Goal: Task Accomplishment & Management: Complete application form

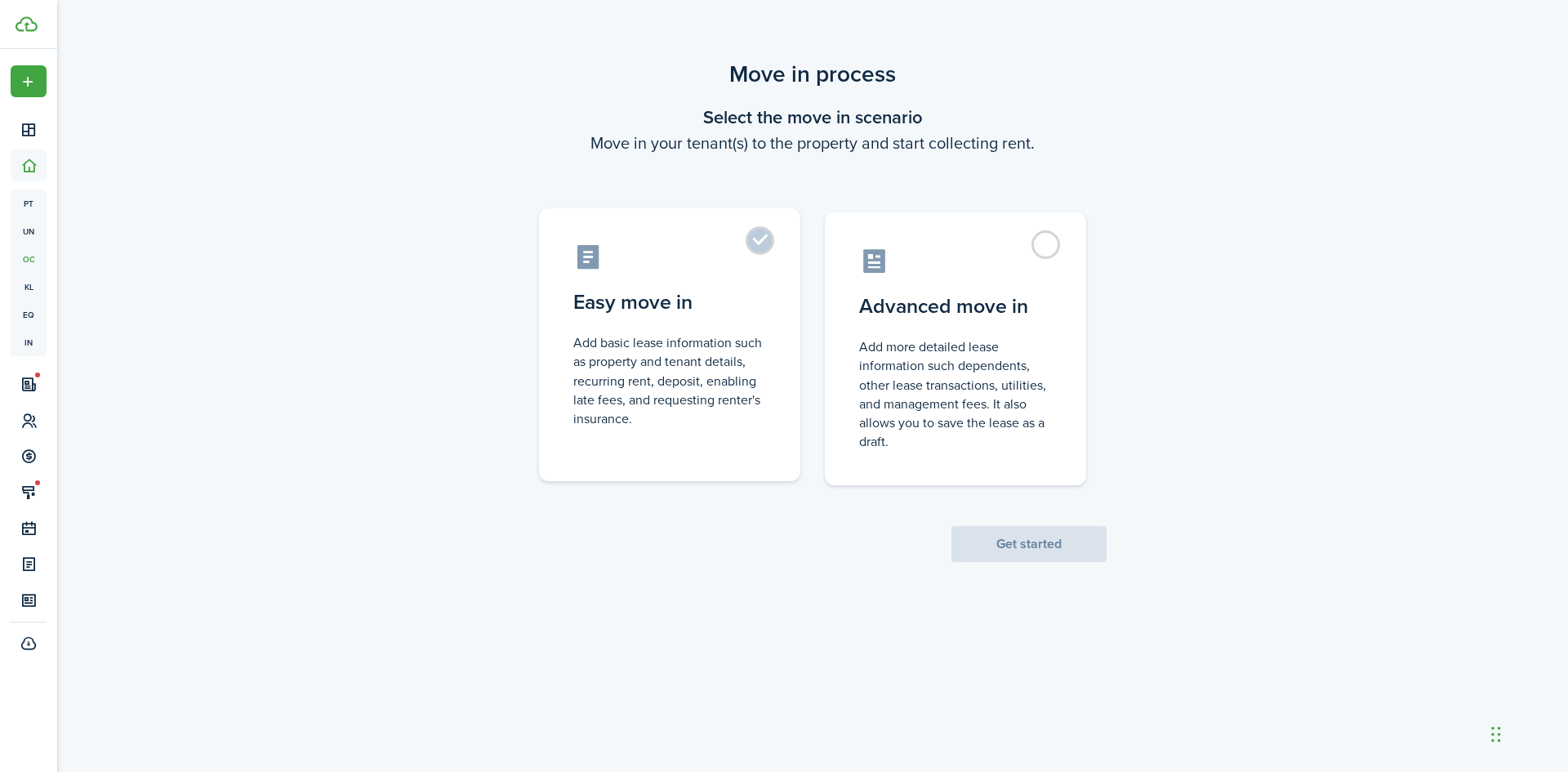
click at [640, 291] on control-radio-card-title "Easy move in" at bounding box center [669, 303] width 192 height 29
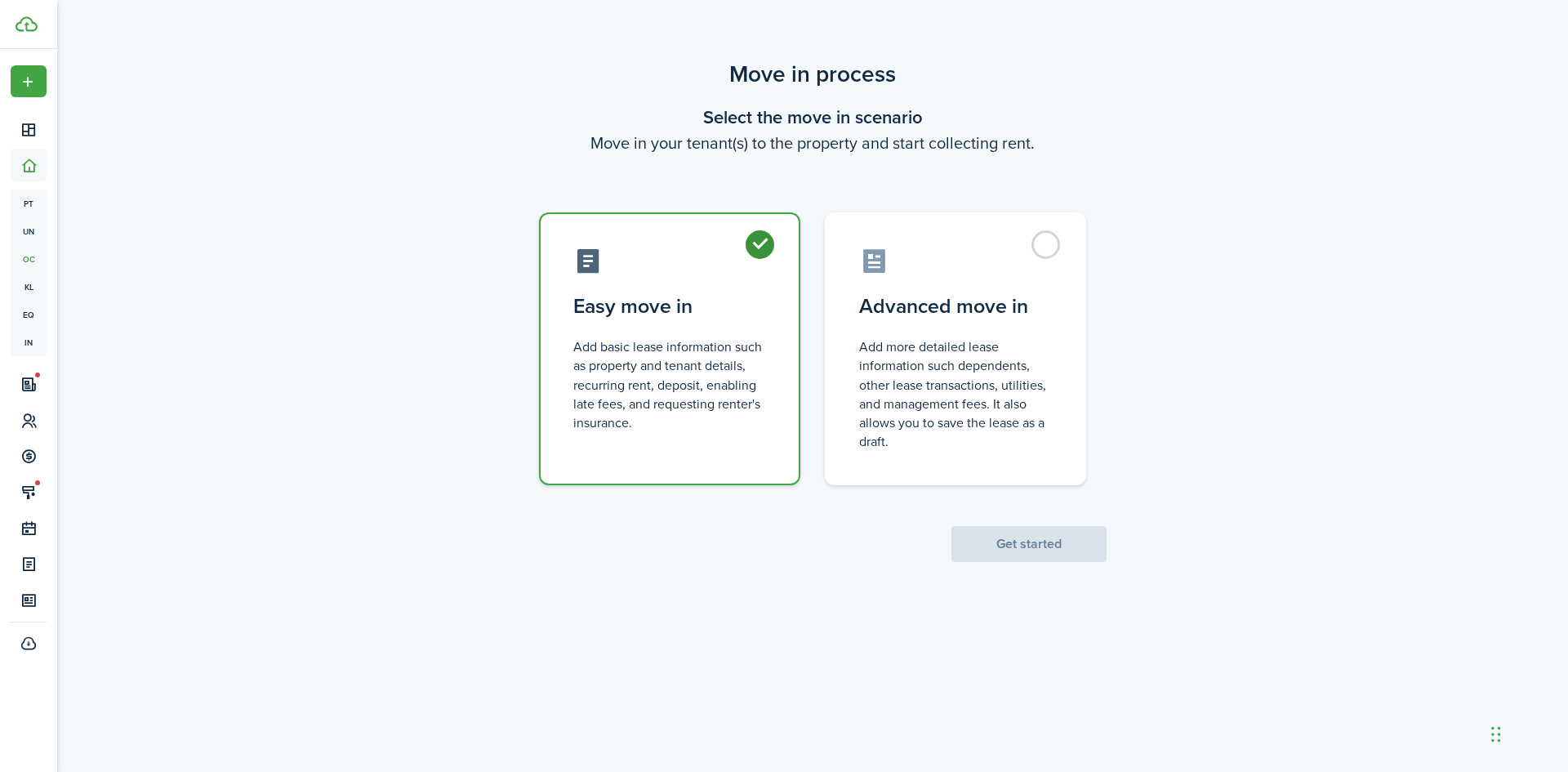
radio input "true"
click at [1059, 554] on button "Get started" at bounding box center [1028, 544] width 156 height 36
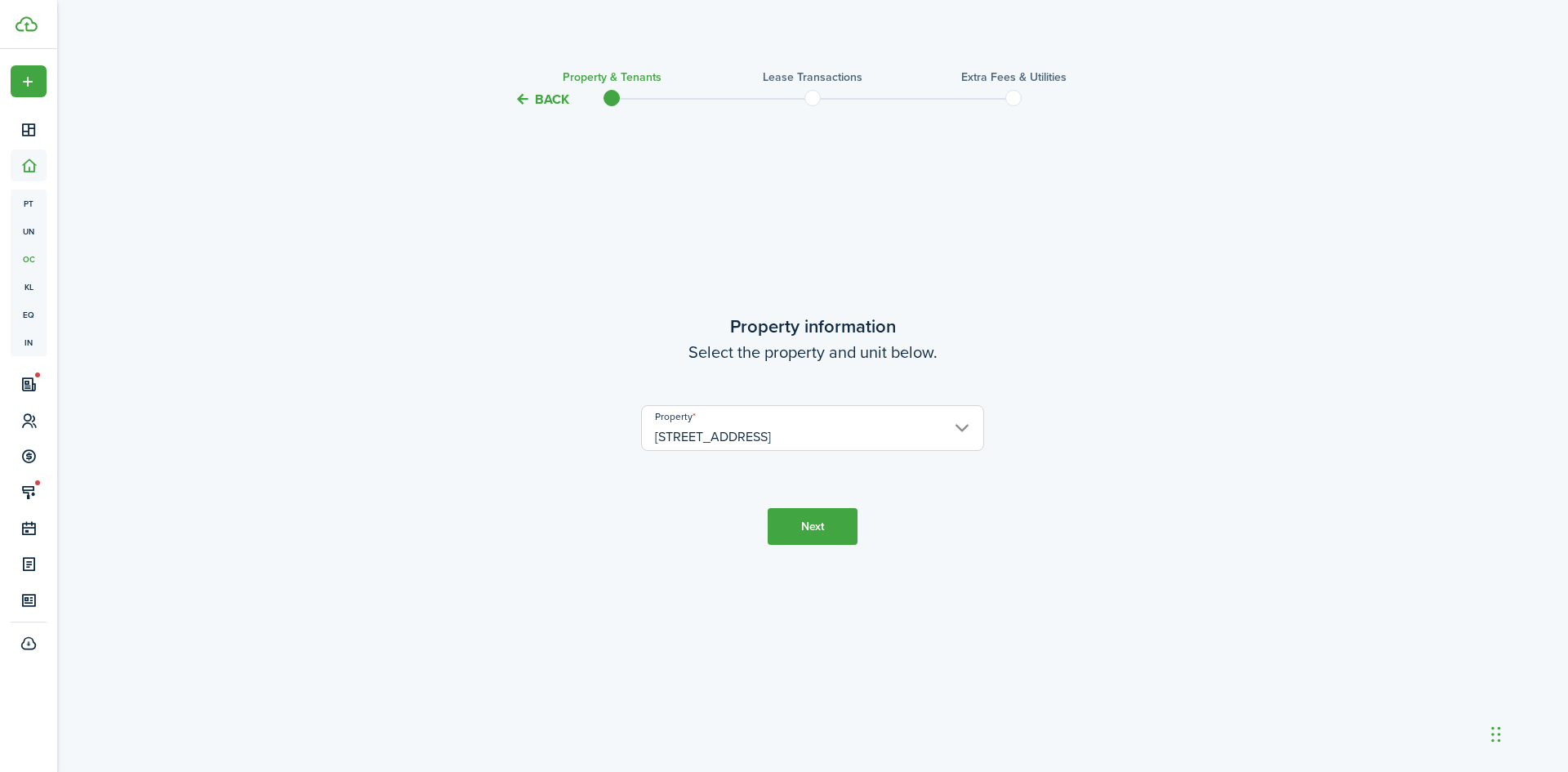
click at [833, 534] on button "Next" at bounding box center [813, 526] width 90 height 37
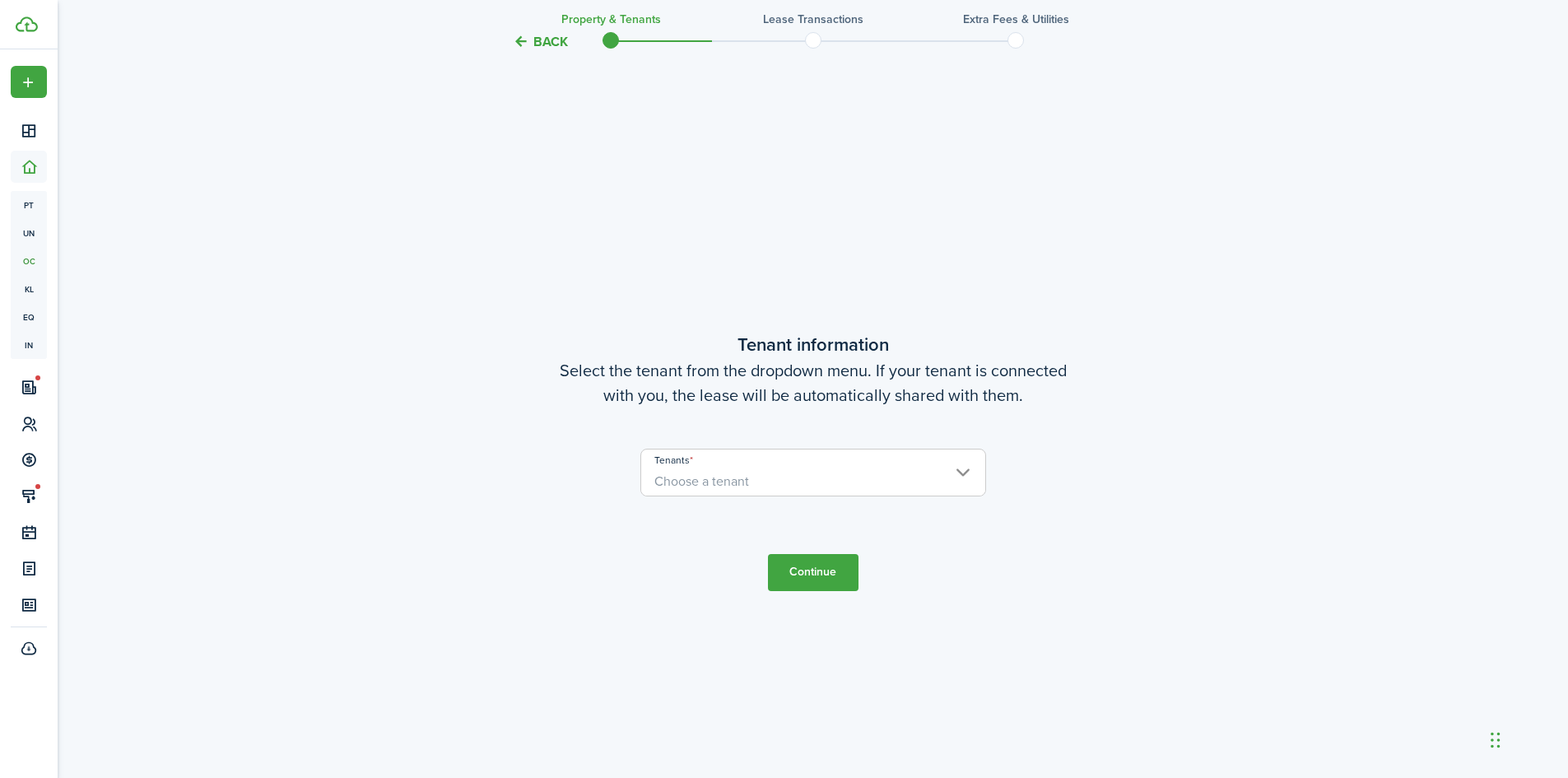
scroll to position [668, 0]
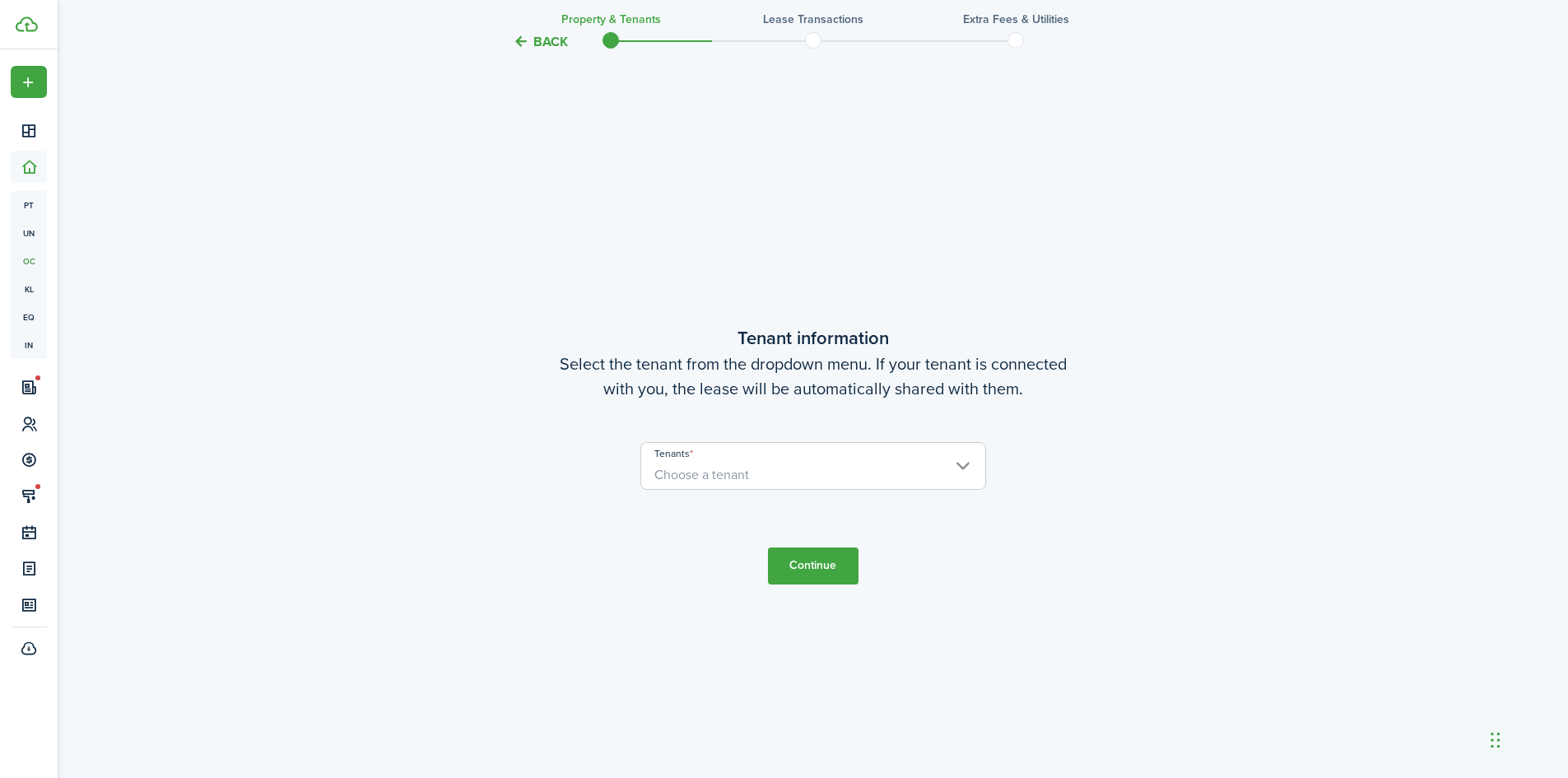
click at [838, 476] on span "Choose a tenant" at bounding box center [812, 475] width 344 height 28
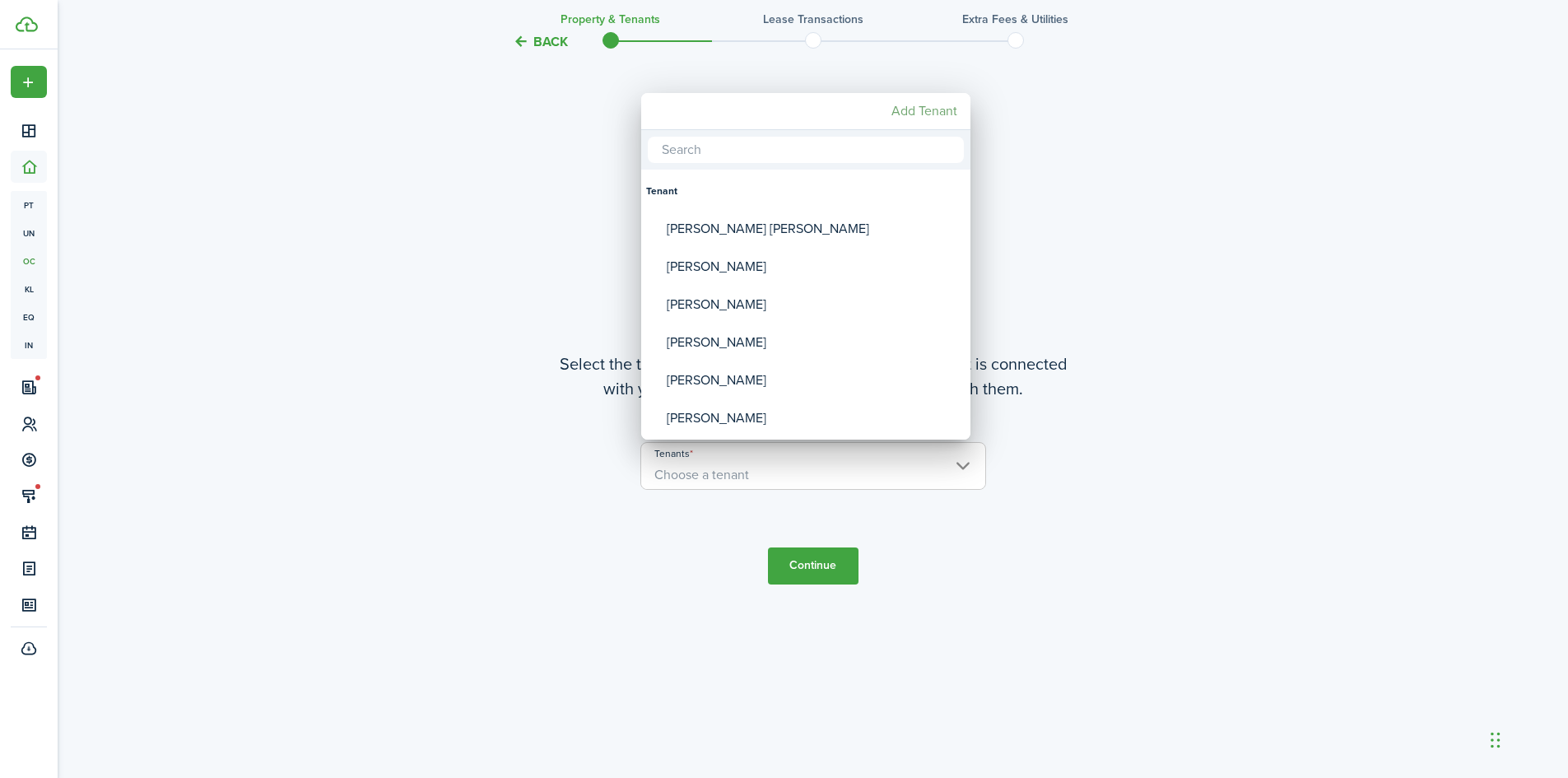
click at [929, 112] on mbsc-button "Add Tenant" at bounding box center [924, 111] width 79 height 29
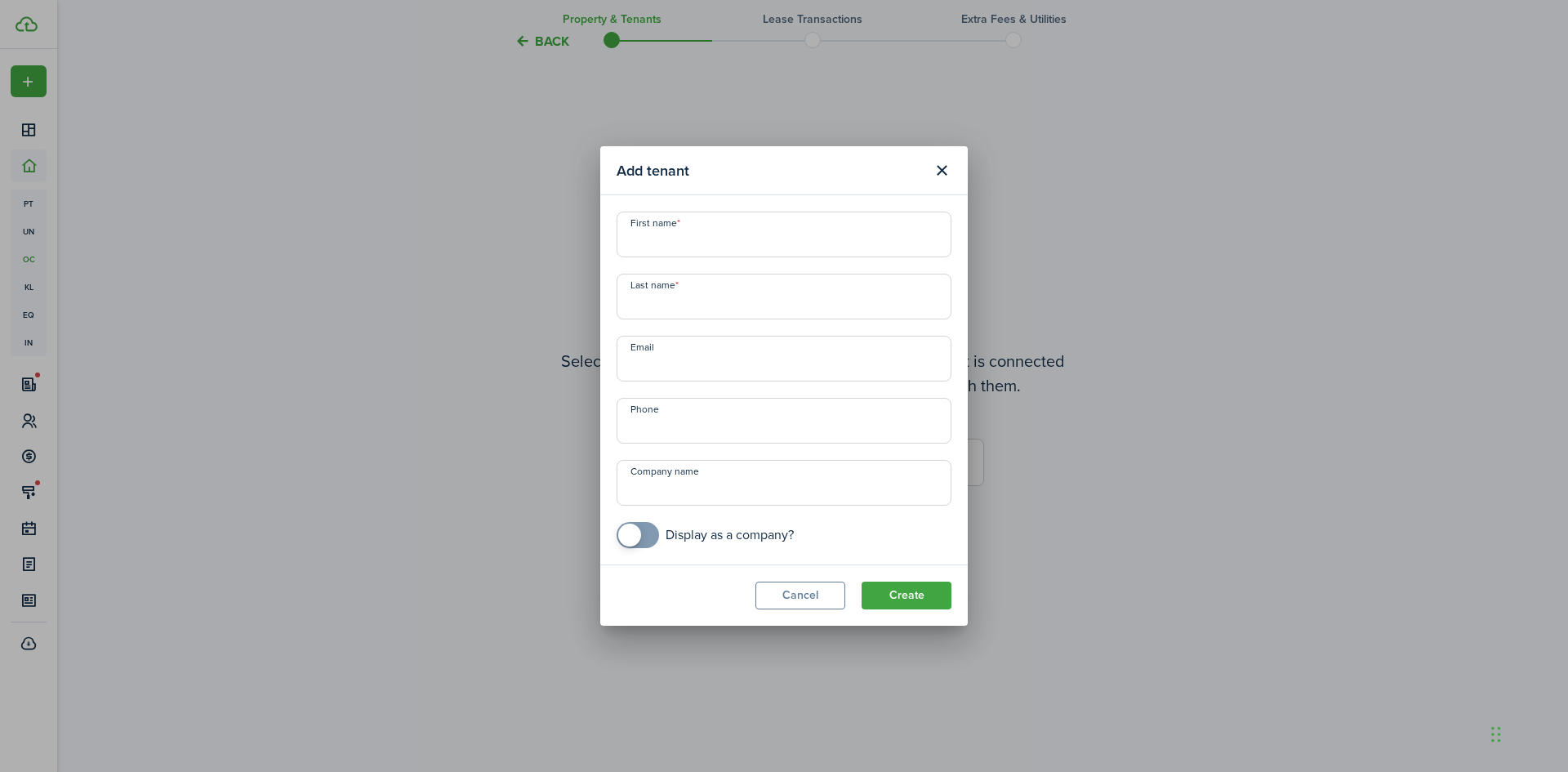
click at [787, 242] on input "First name" at bounding box center [784, 234] width 335 height 46
type input "Sofonias"
click at [729, 308] on input "Last name" at bounding box center [784, 296] width 335 height 46
type input "[PERSON_NAME]"
click at [700, 371] on input "Email" at bounding box center [784, 358] width 335 height 46
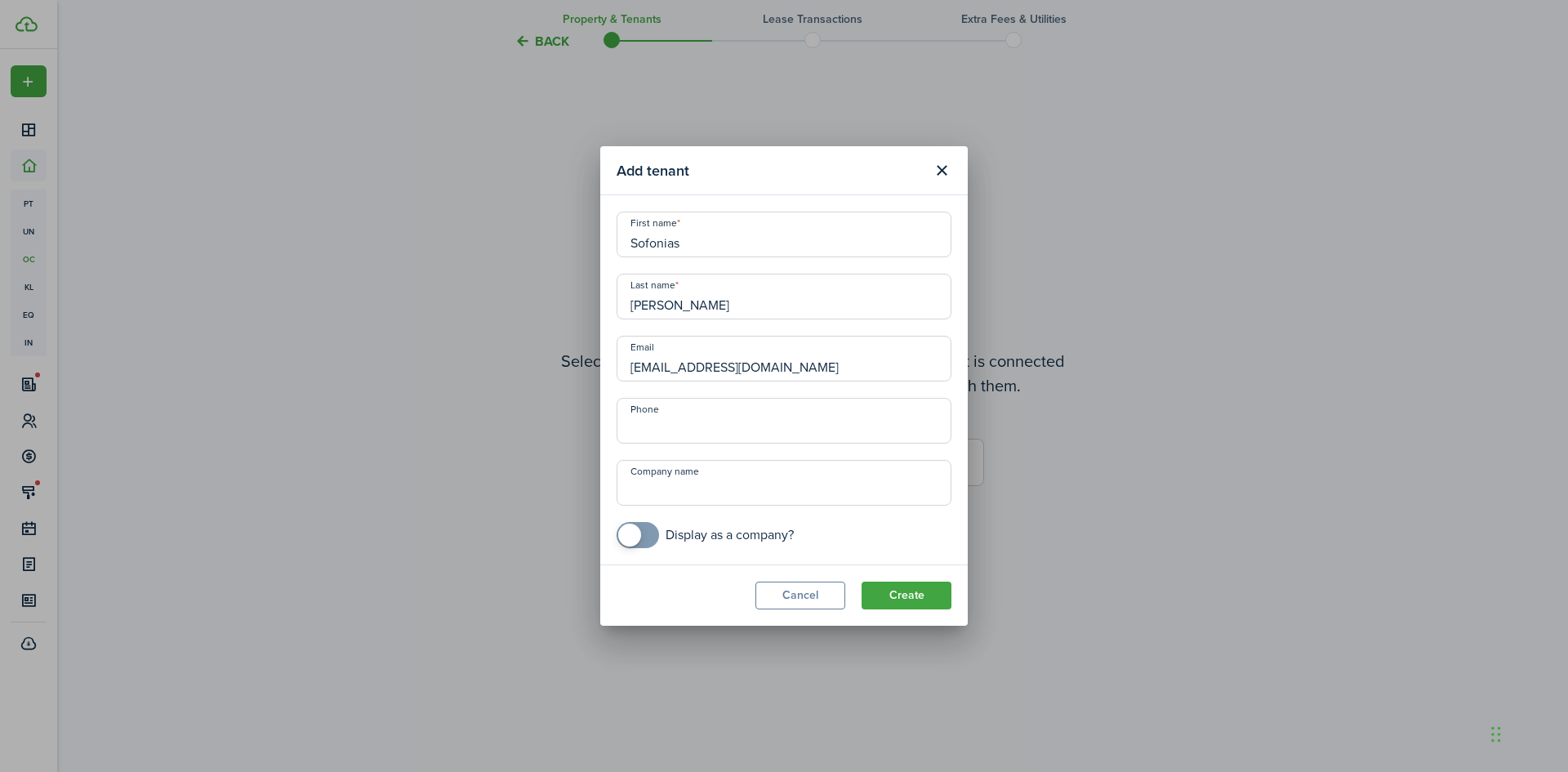
type input "[EMAIL_ADDRESS][DOMAIN_NAME]"
click at [713, 424] on input "+1" at bounding box center [784, 420] width 335 height 46
type input "[PHONE_NUMBER]"
click at [919, 599] on button "Create" at bounding box center [906, 596] width 90 height 28
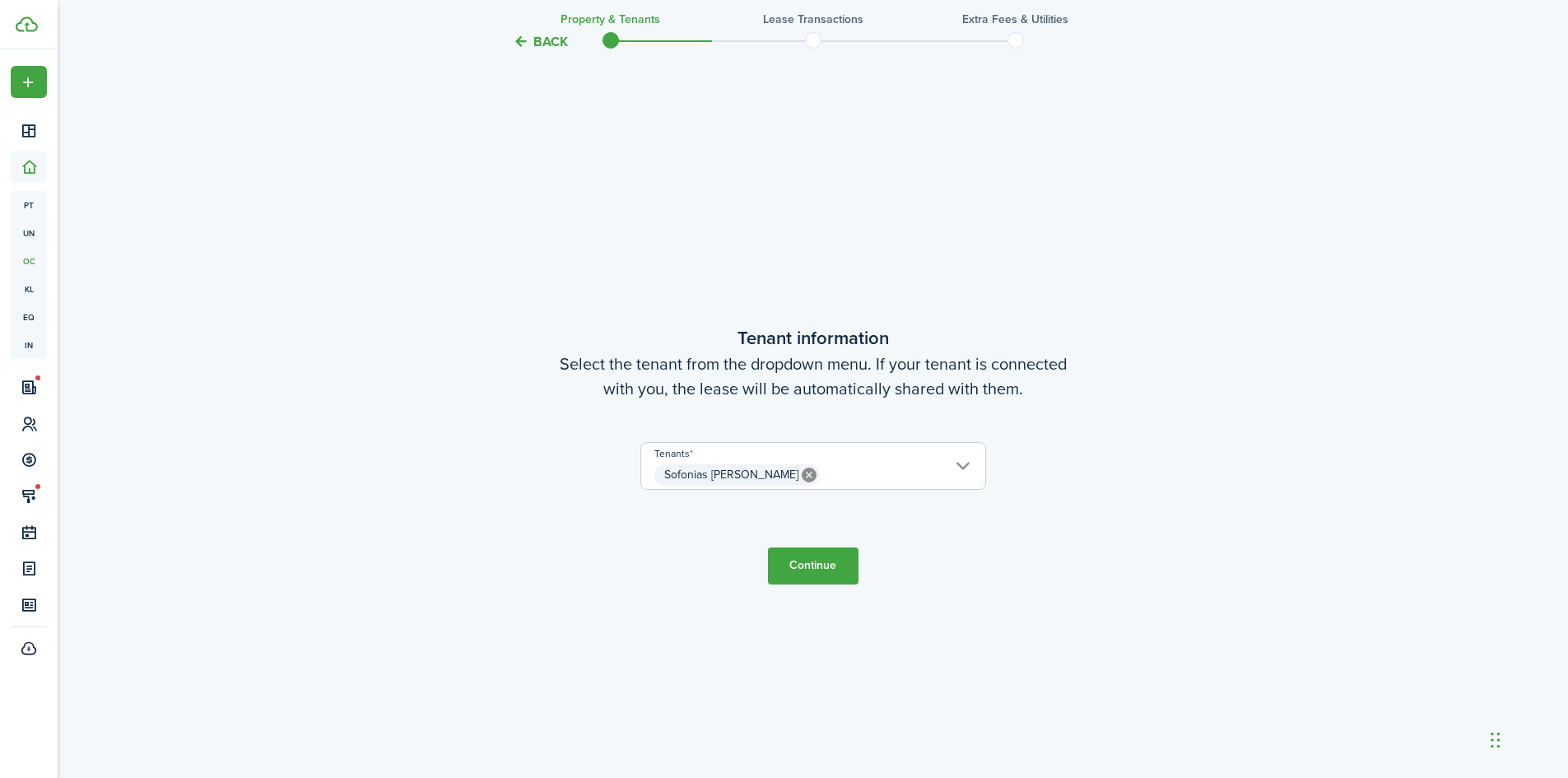
click at [819, 566] on button "Continue" at bounding box center [813, 566] width 91 height 37
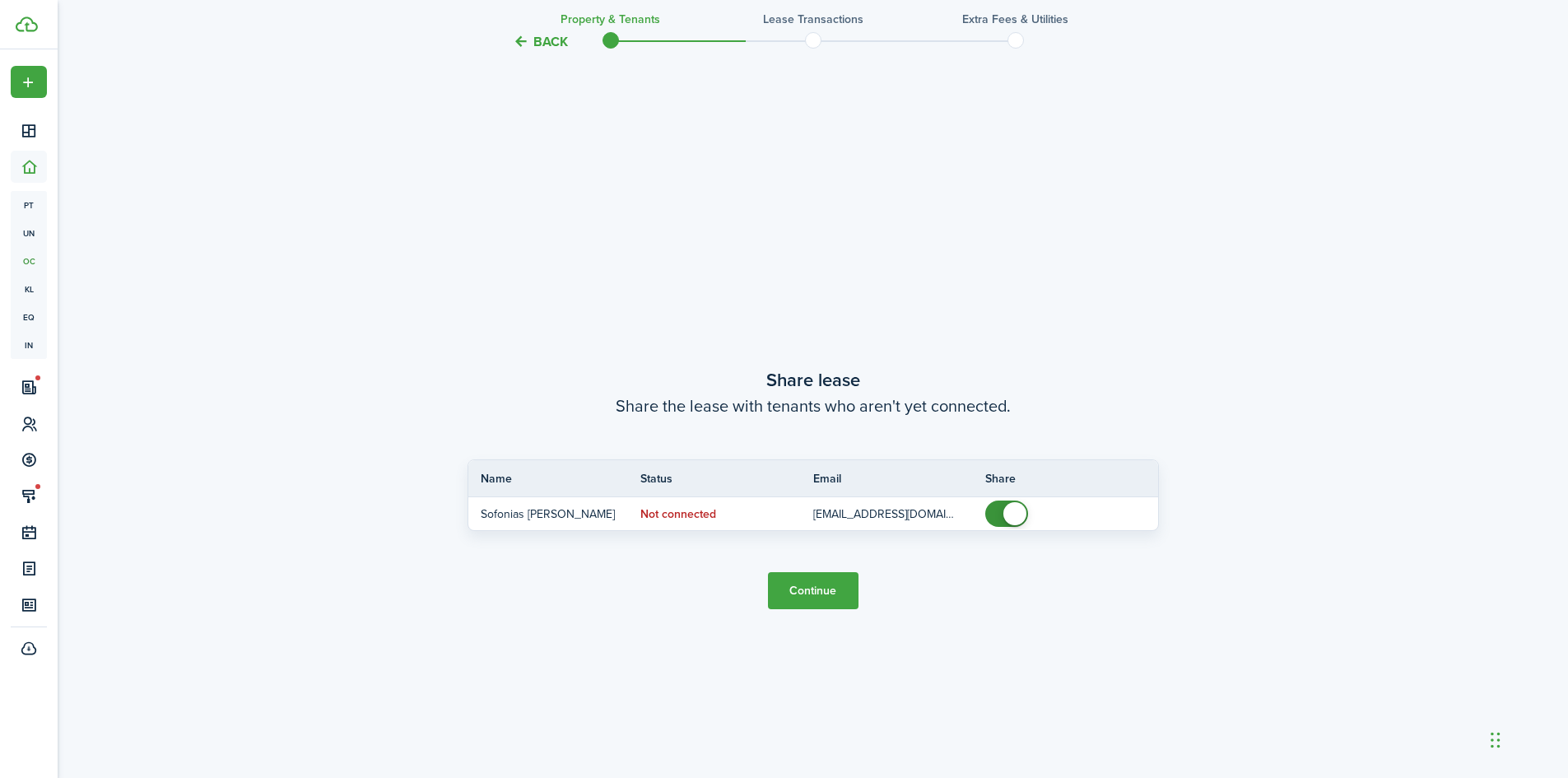
scroll to position [1446, 0]
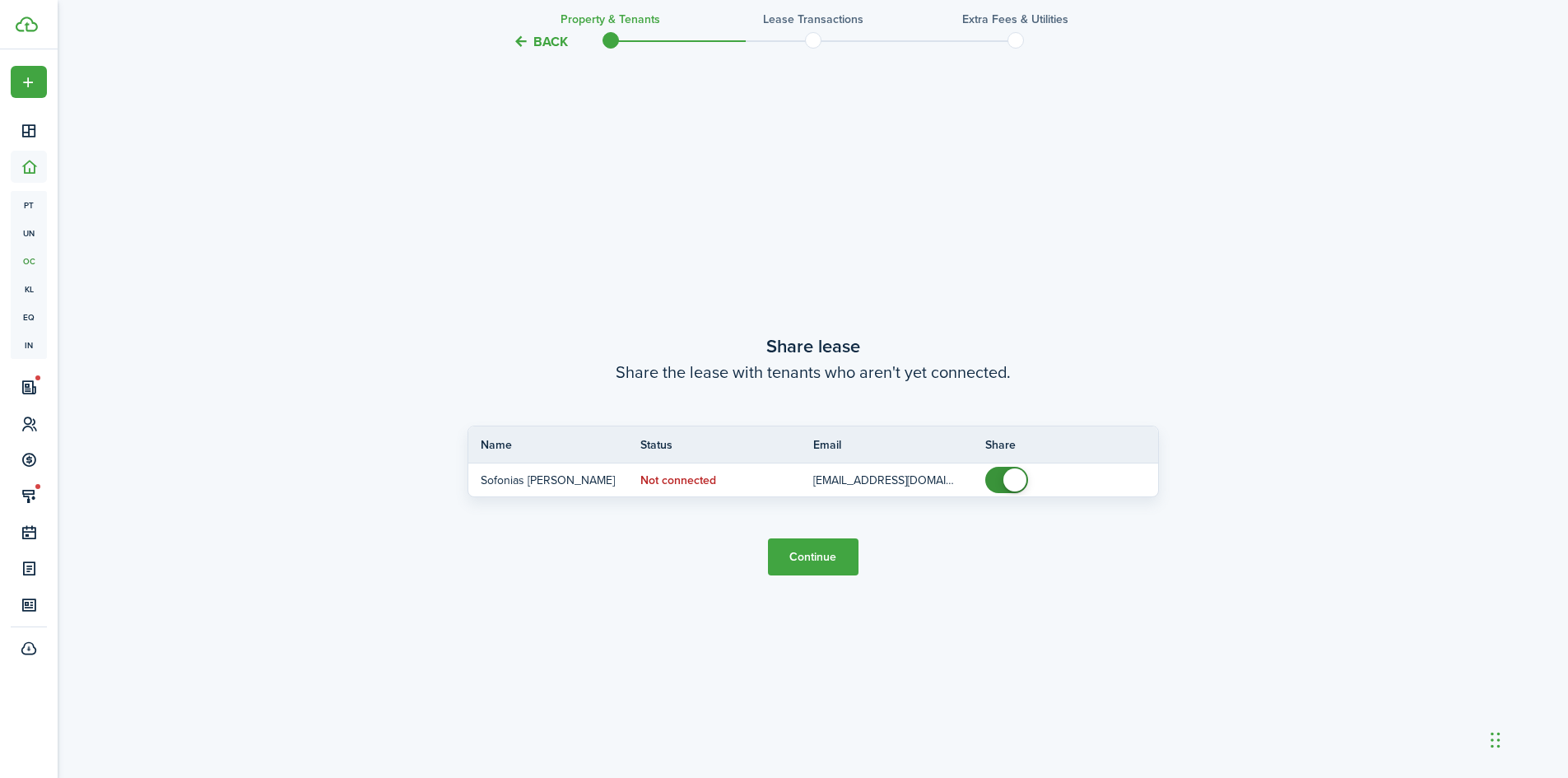
click at [841, 555] on button "Continue" at bounding box center [813, 557] width 91 height 37
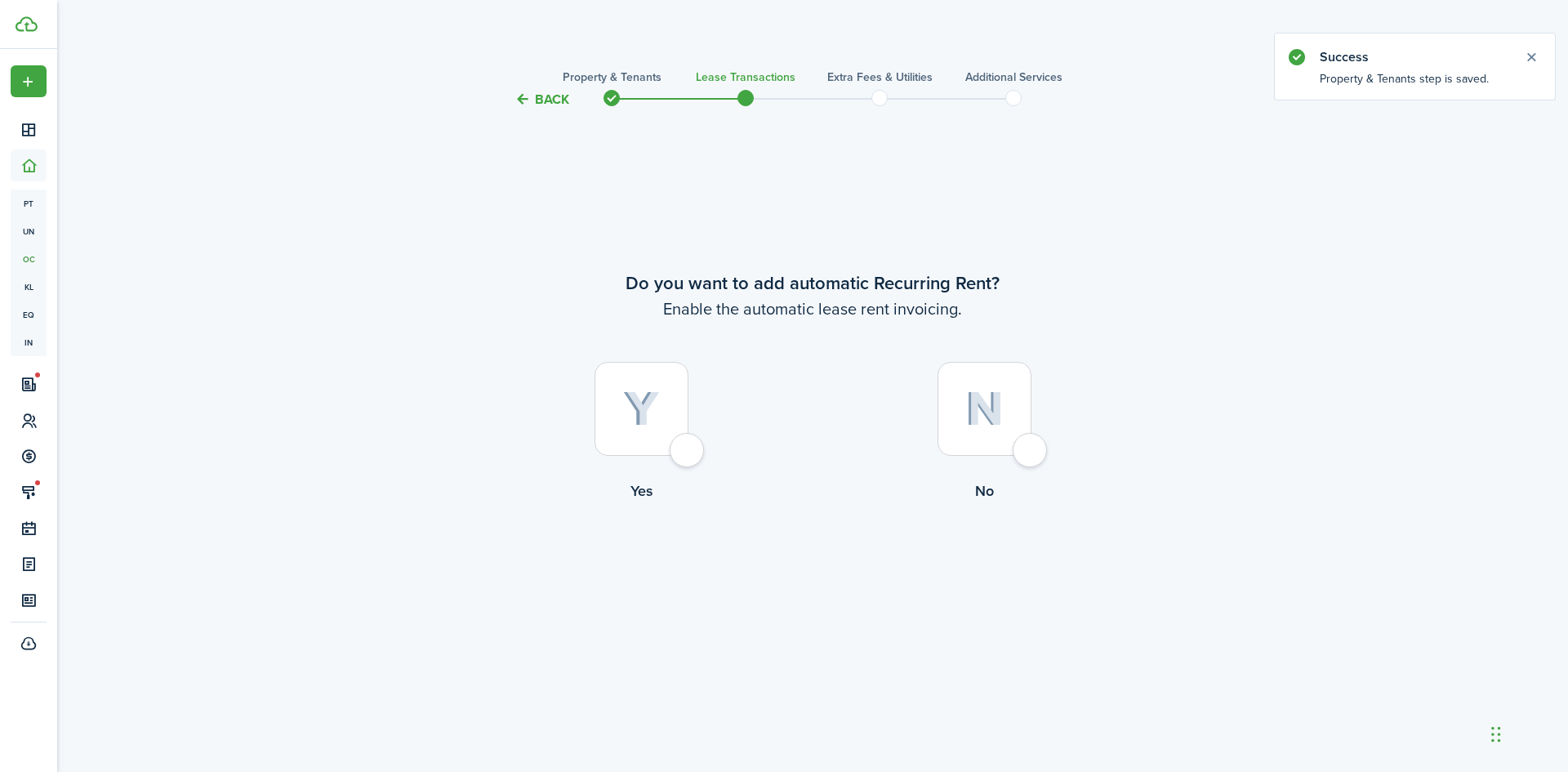
click at [629, 410] on img at bounding box center [641, 409] width 37 height 36
radio input "true"
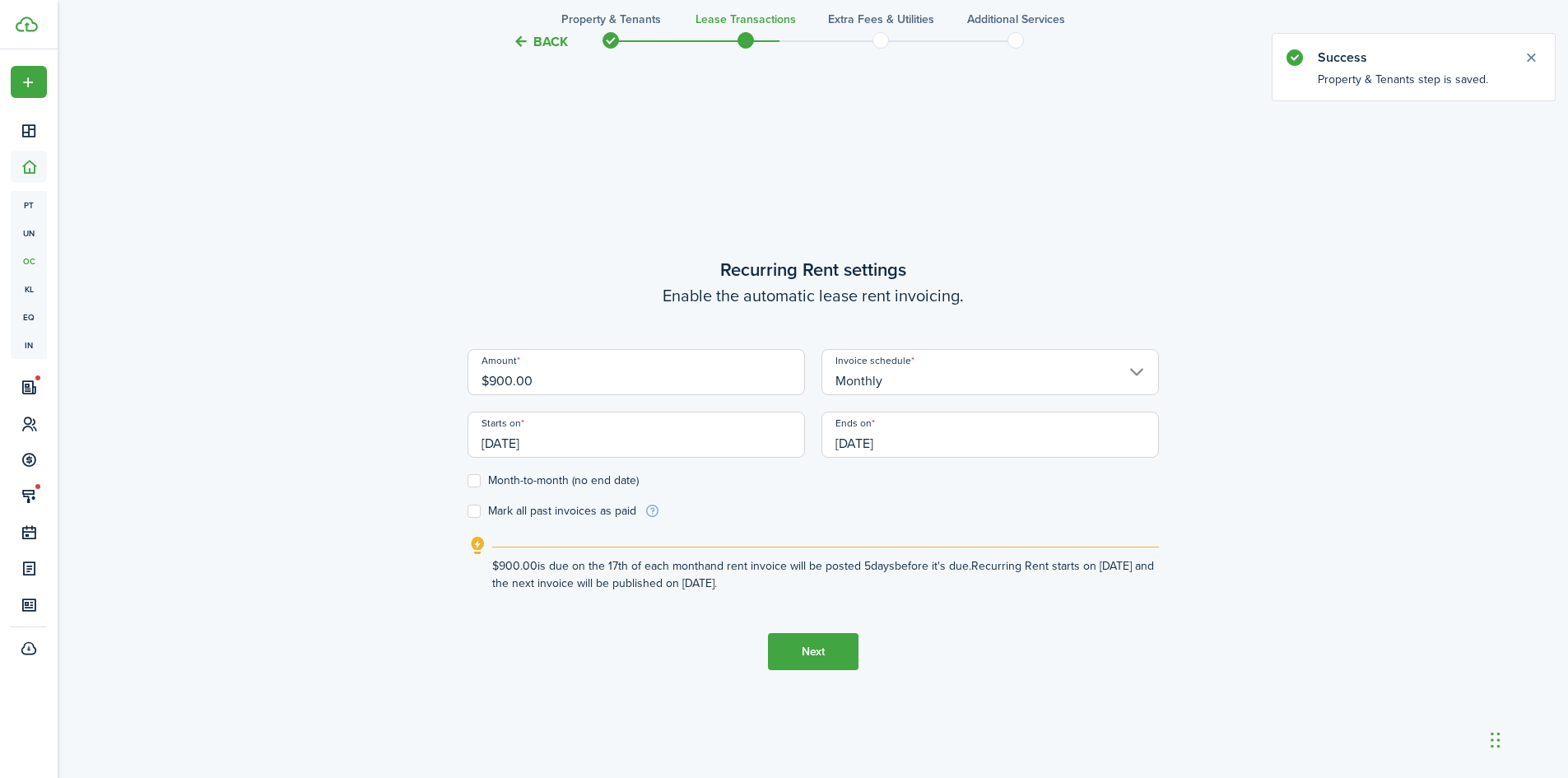
scroll to position [668, 0]
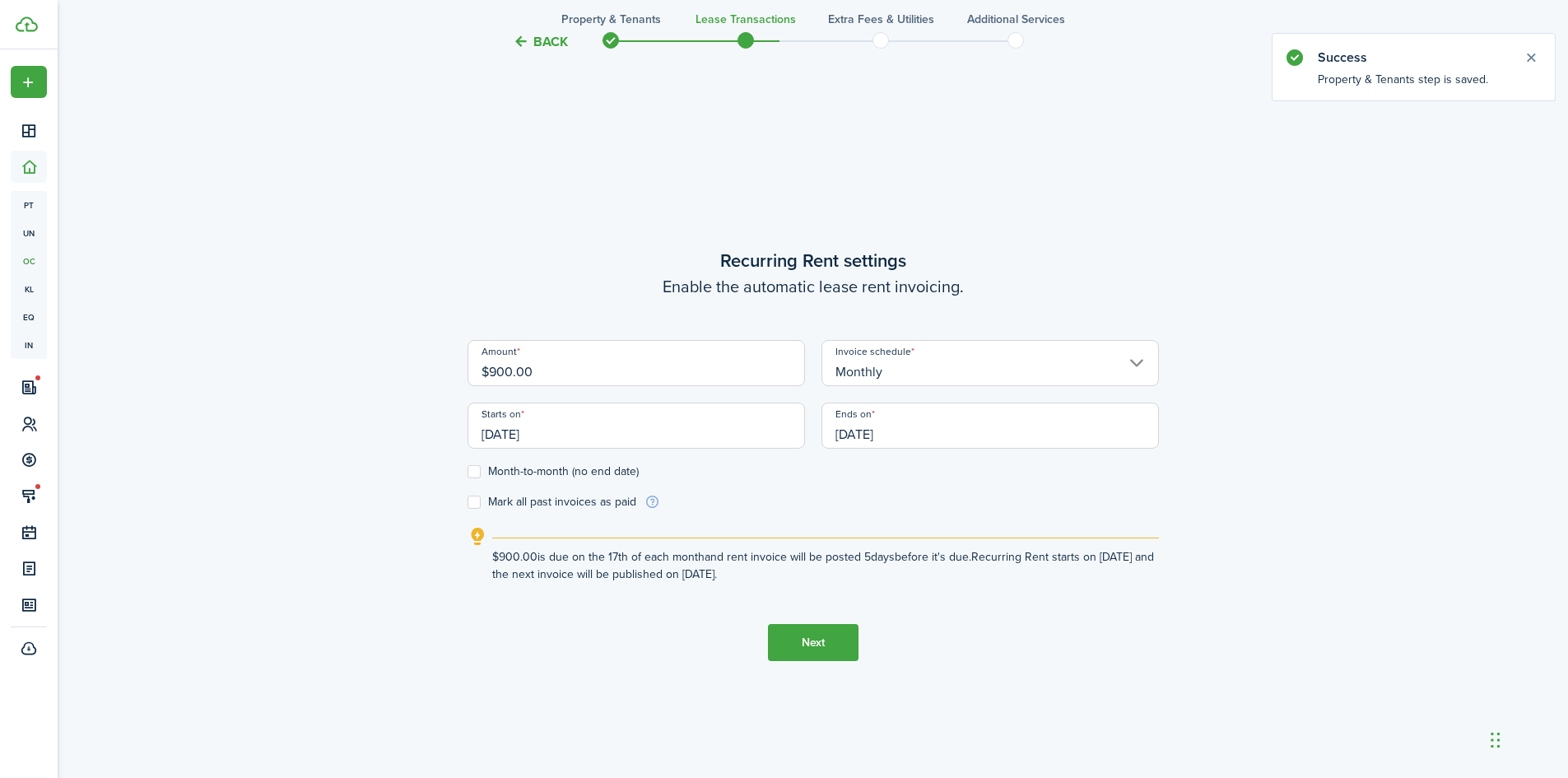
drag, startPoint x: 611, startPoint y: 374, endPoint x: 364, endPoint y: 370, distance: 247.0
click at [364, 370] on div "Back Property & Tenants Lease Transactions Extra fees & Utilities Additional Se…" at bounding box center [813, 117] width 955 height 1454
type input "$1,750.00"
drag, startPoint x: 579, startPoint y: 435, endPoint x: 515, endPoint y: 451, distance: 66.0
click at [402, 451] on div "Back Property & Tenants Lease Transactions Extra fees & Utilities Additional Se…" at bounding box center [813, 117] width 955 height 1454
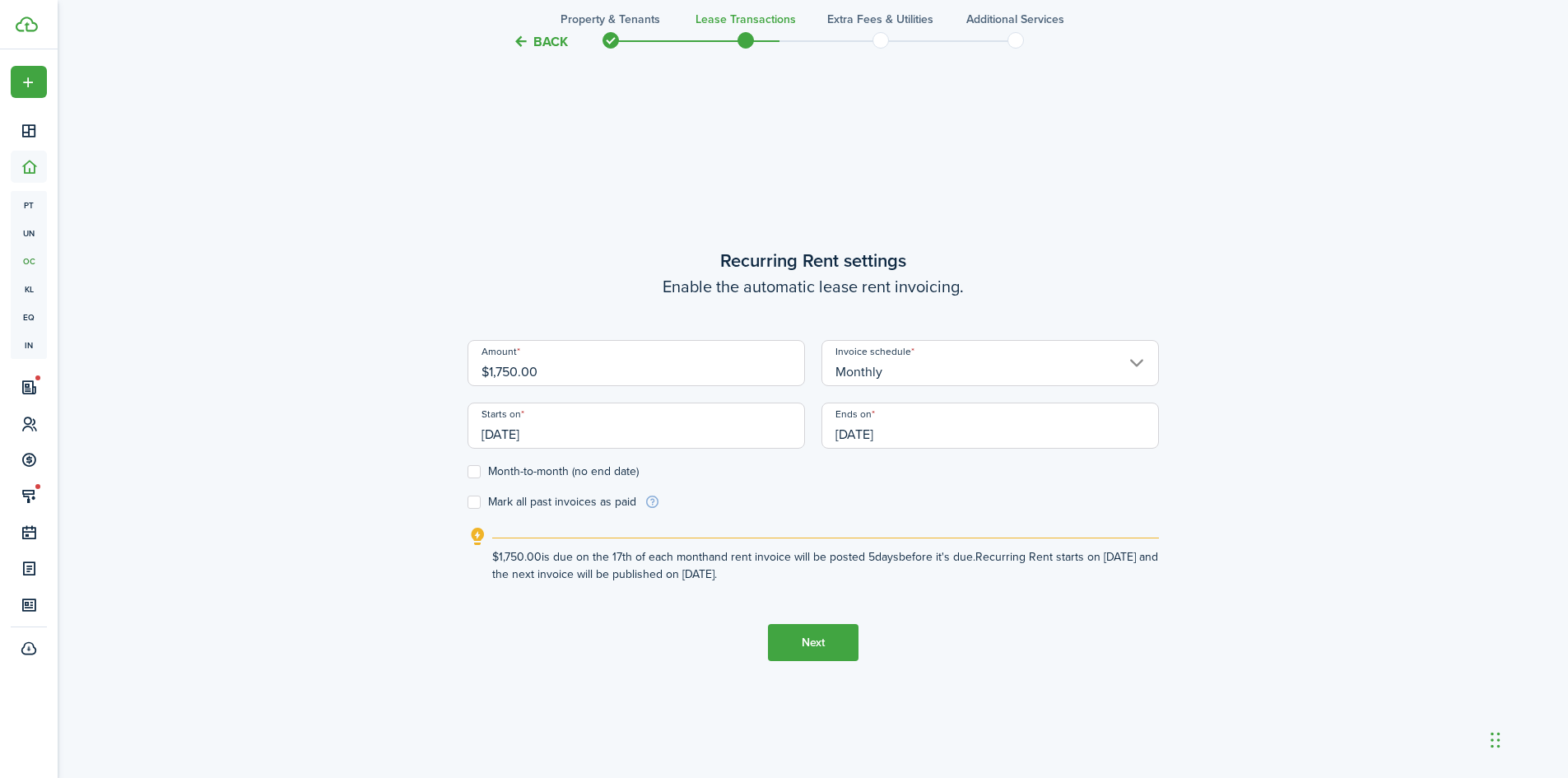
click at [574, 435] on input "[DATE]" at bounding box center [636, 425] width 338 height 46
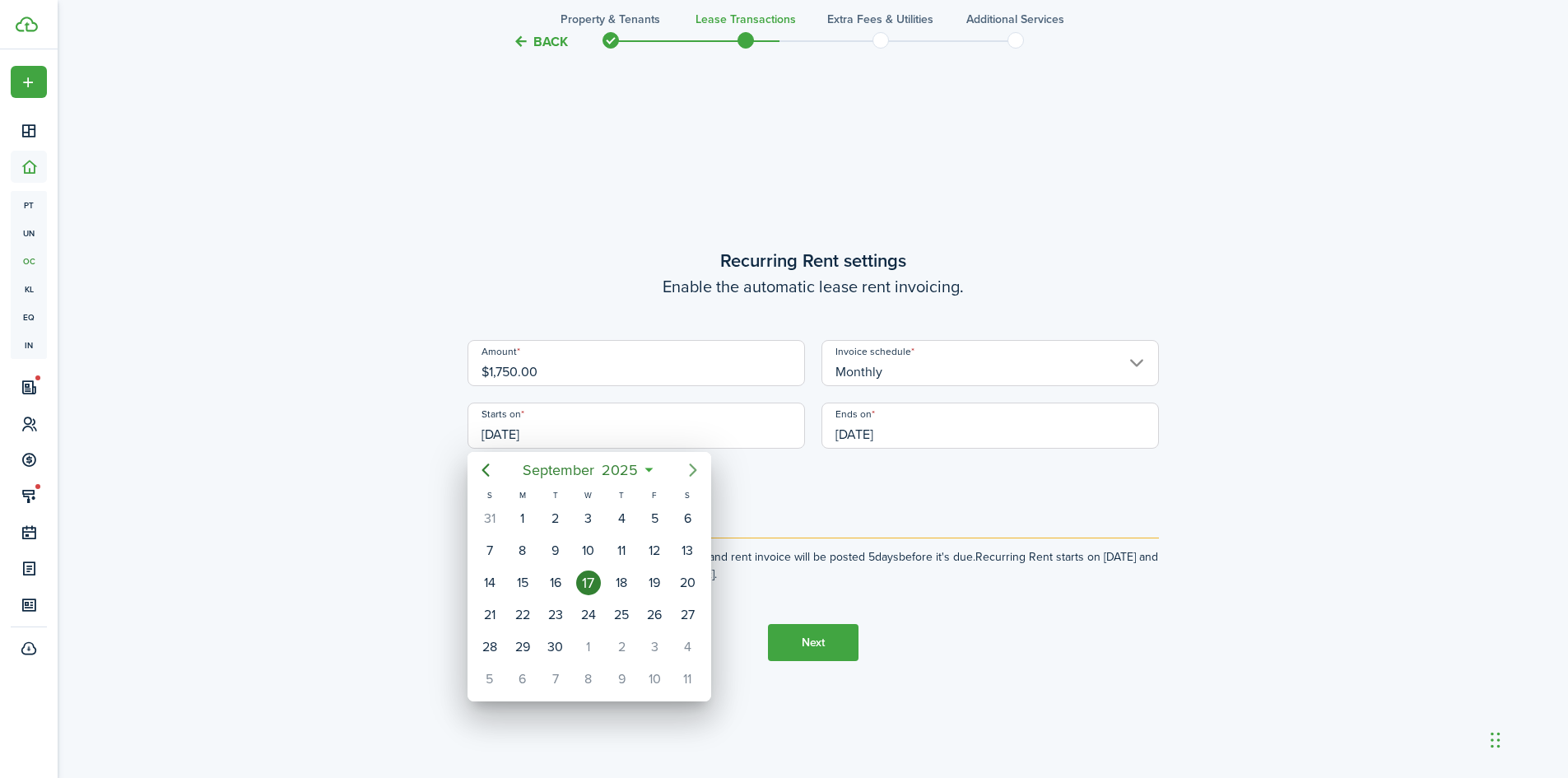
click at [690, 475] on icon "Next page" at bounding box center [693, 470] width 20 height 20
click at [589, 512] on div "1" at bounding box center [588, 519] width 25 height 25
type input "[DATE]"
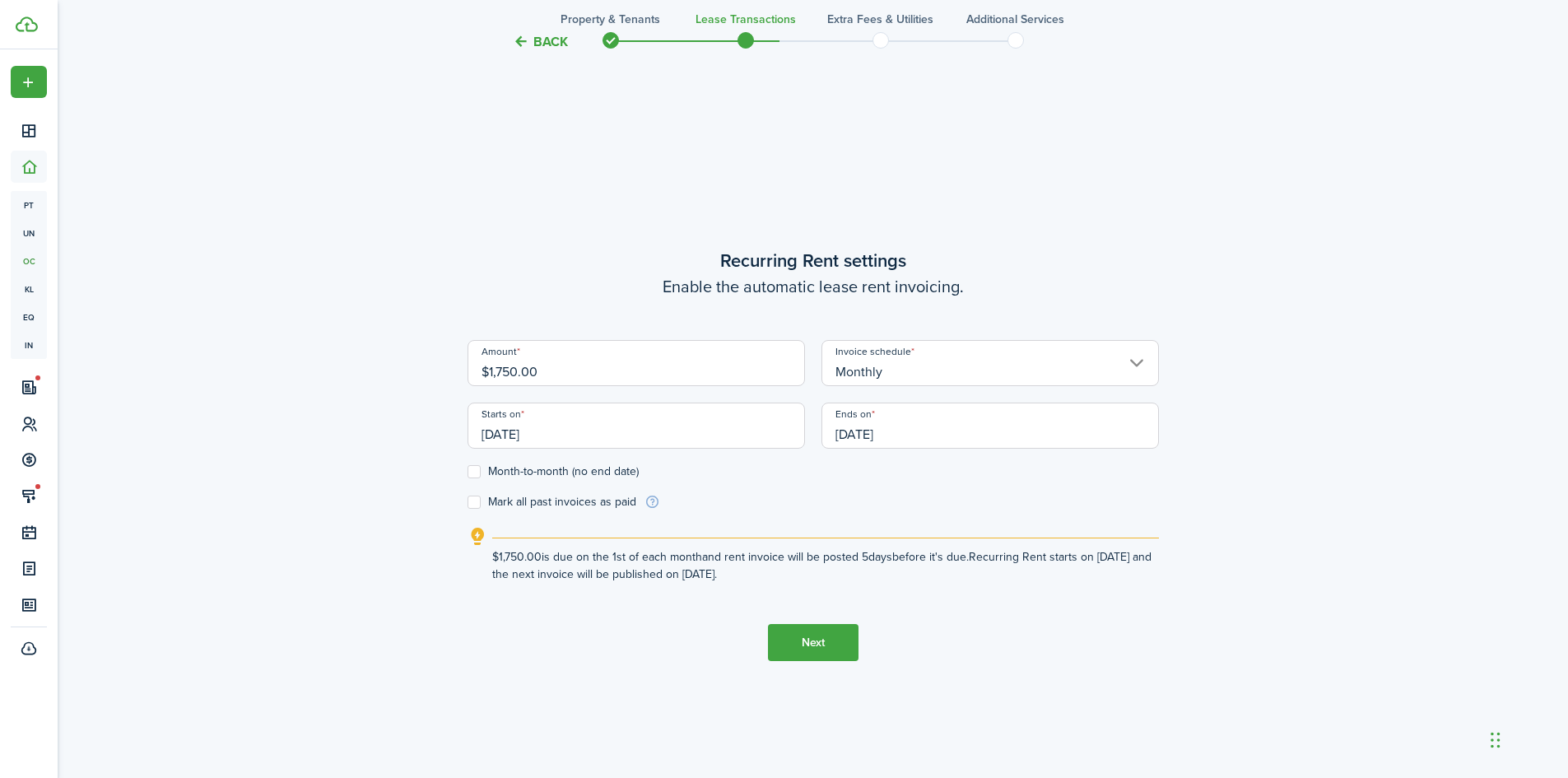
click at [474, 476] on label "Month-to-month (no end date)" at bounding box center [553, 471] width 171 height 13
click at [468, 473] on input "Month-to-month (no end date)" at bounding box center [467, 472] width 1 height 1
checkbox input "true"
click at [817, 645] on button "Next" at bounding box center [813, 643] width 91 height 37
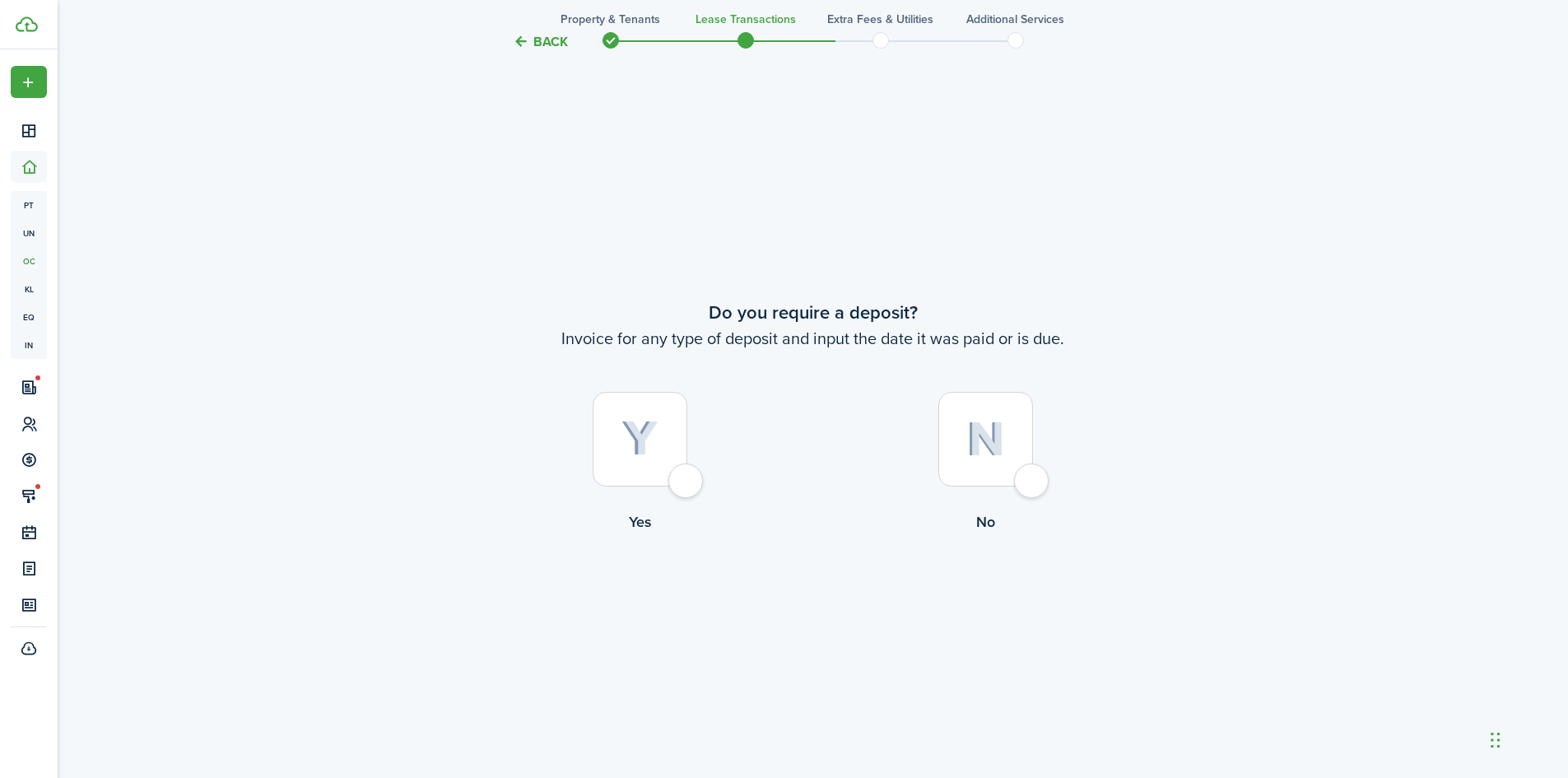
scroll to position [1446, 0]
click at [656, 439] on img at bounding box center [640, 434] width 37 height 36
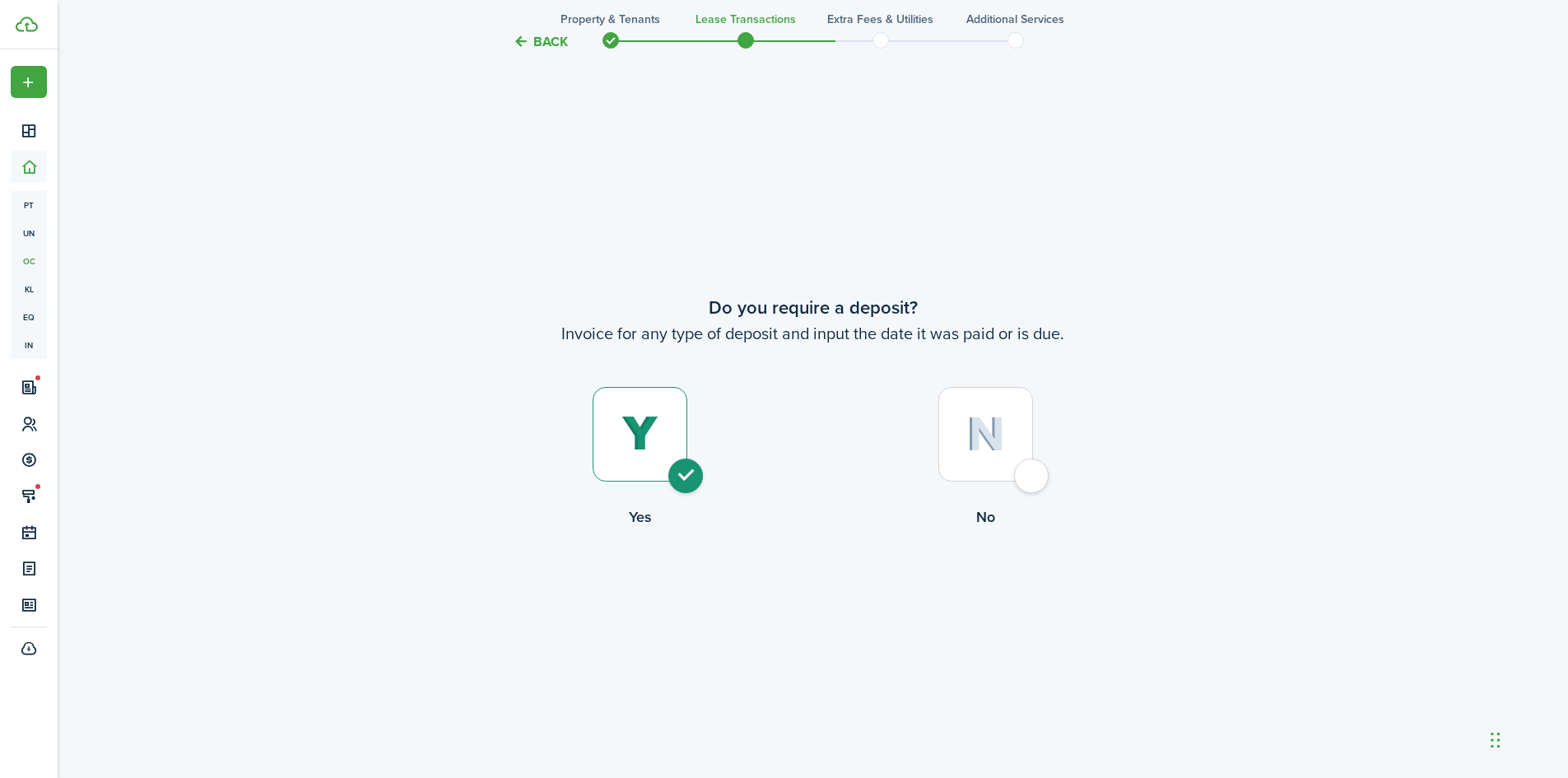
radio input "true"
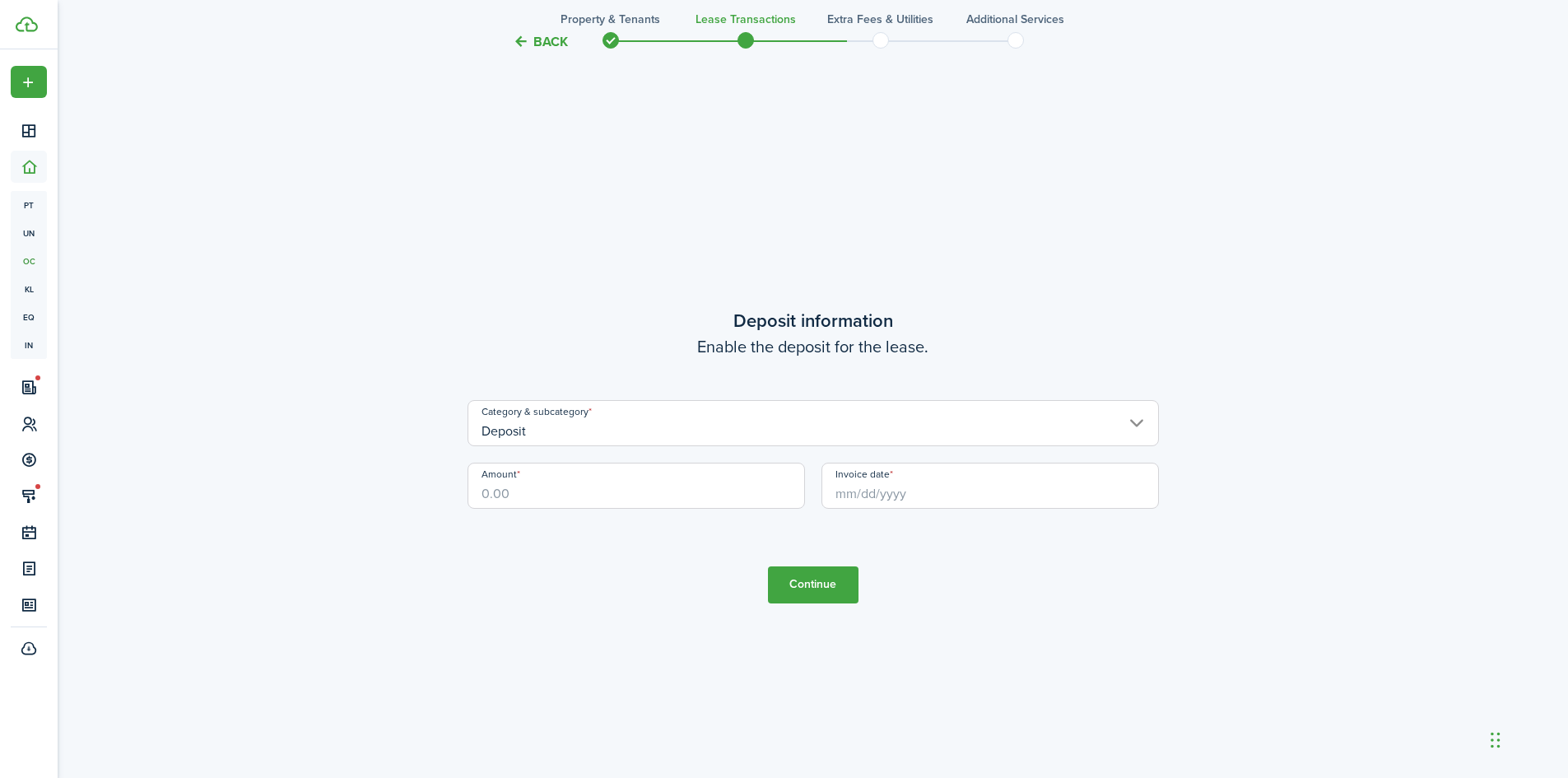
scroll to position [2224, 0]
drag, startPoint x: 616, startPoint y: 500, endPoint x: 403, endPoint y: 492, distance: 213.2
type input "$1,750.00"
click at [882, 489] on input "Invoice date" at bounding box center [990, 484] width 338 height 46
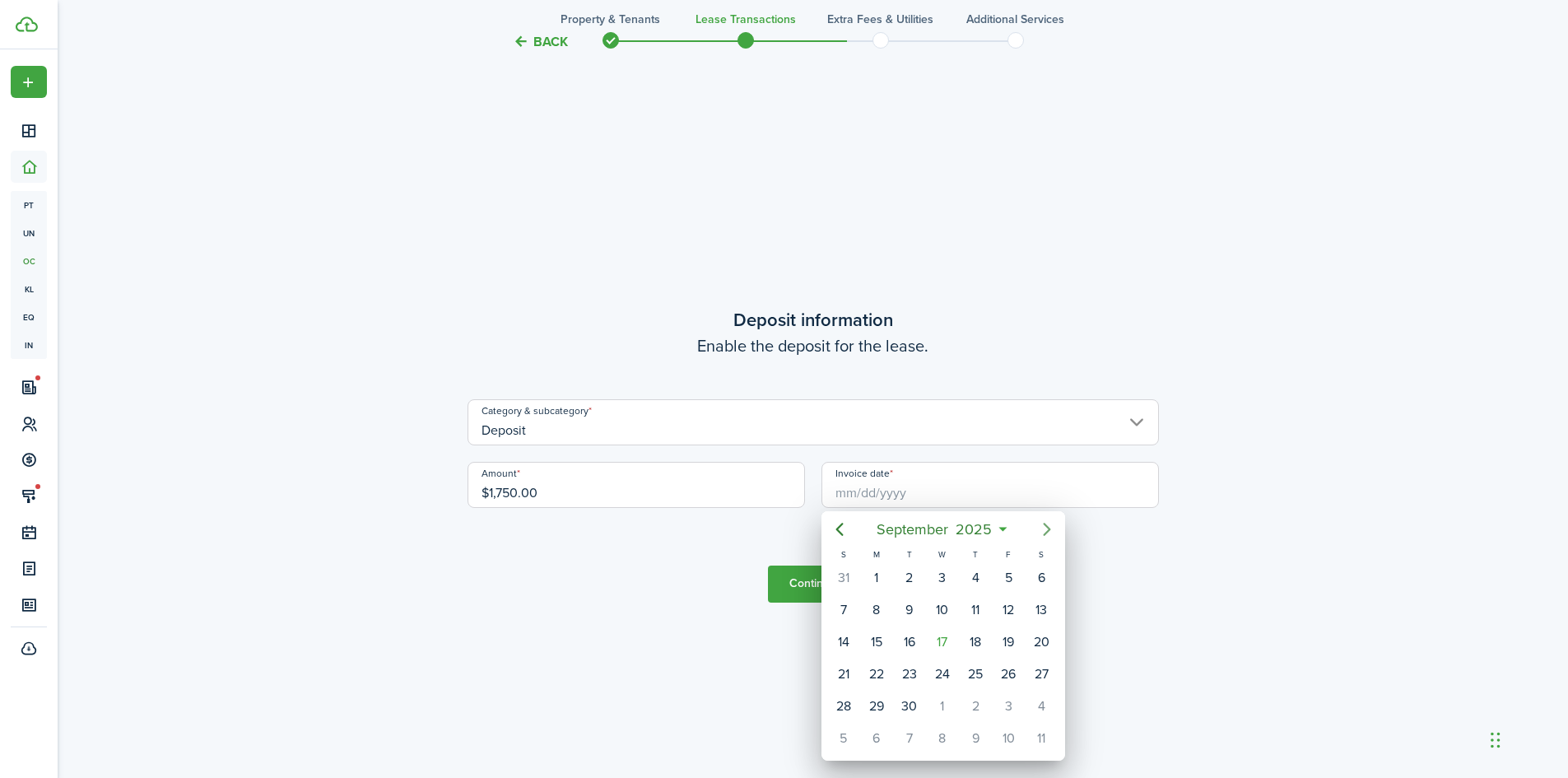
click at [1047, 528] on icon "Next page" at bounding box center [1046, 529] width 8 height 13
click at [945, 576] on div "1" at bounding box center [942, 578] width 25 height 25
type input "[DATE]"
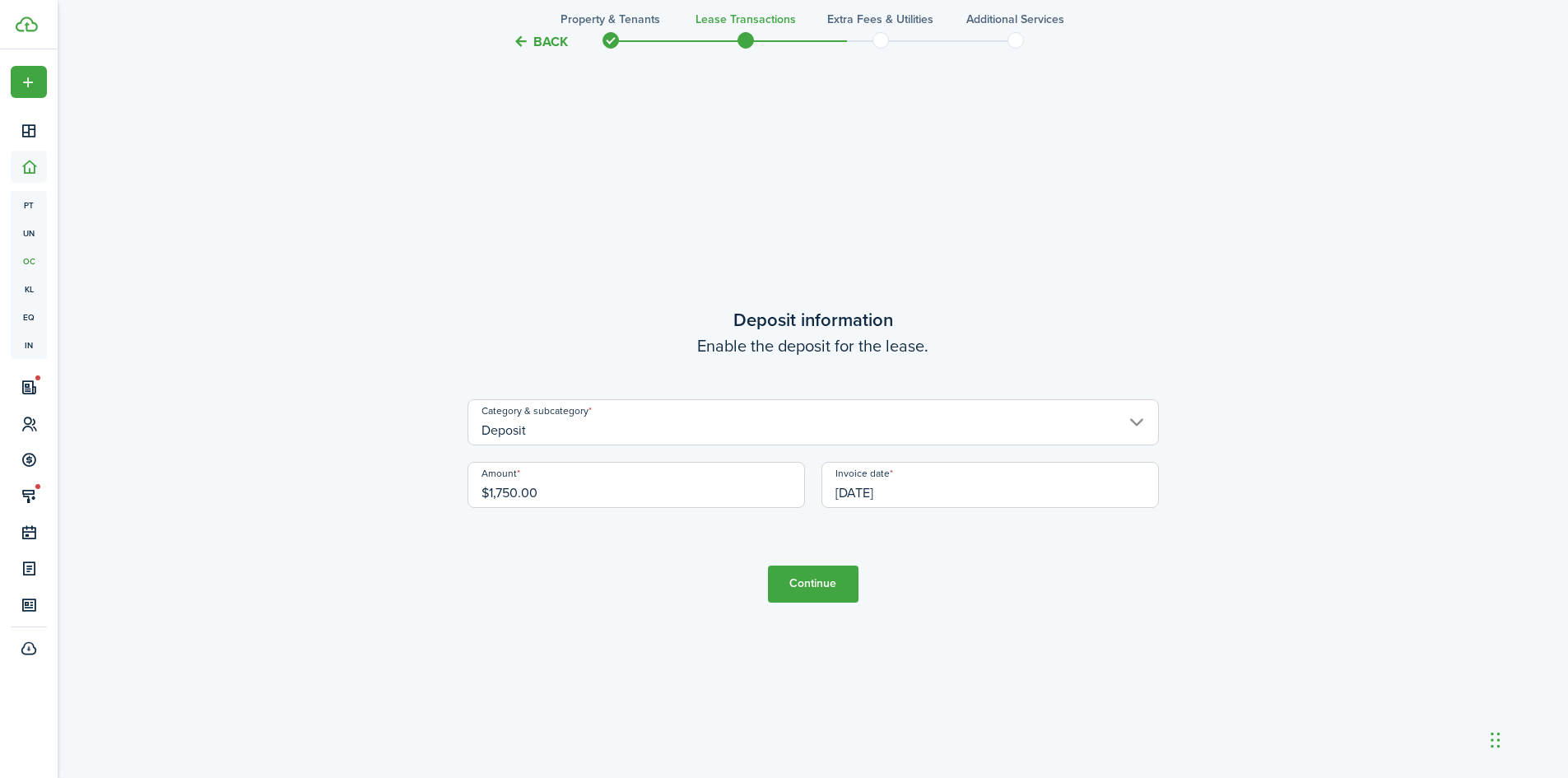
click at [823, 583] on button "Continue" at bounding box center [813, 584] width 91 height 37
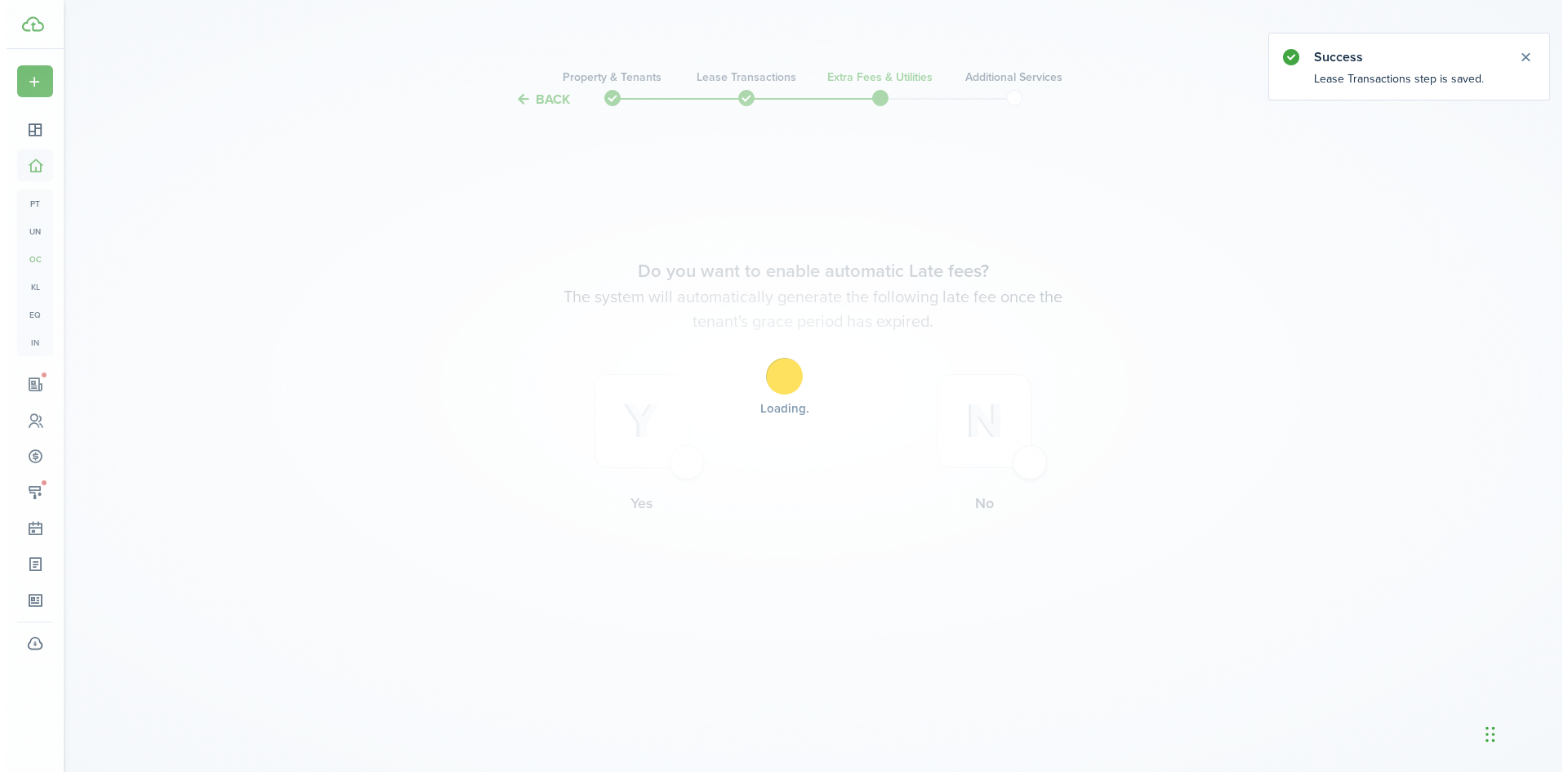
scroll to position [0, 0]
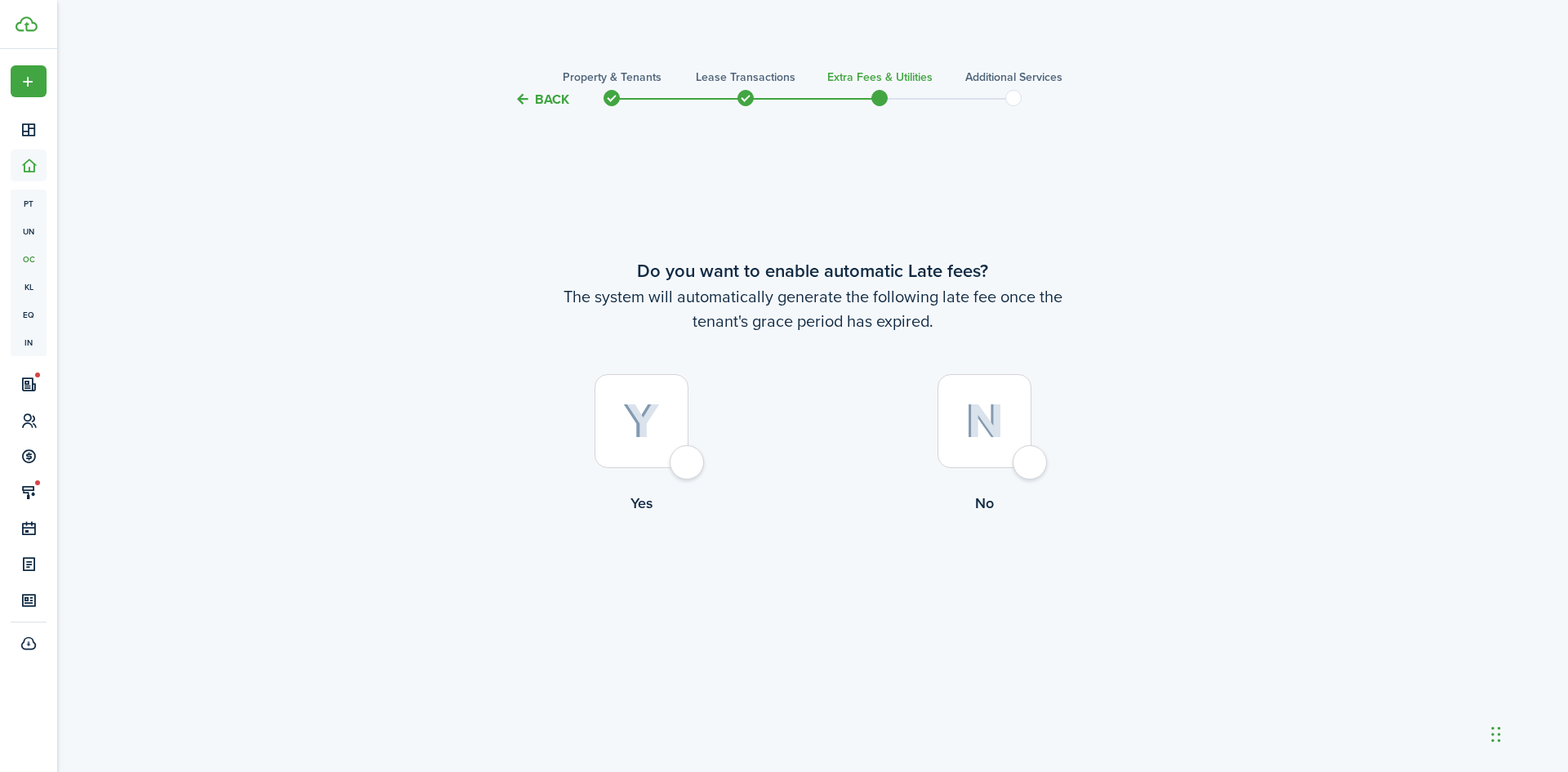
click at [658, 432] on img at bounding box center [641, 422] width 37 height 36
radio input "true"
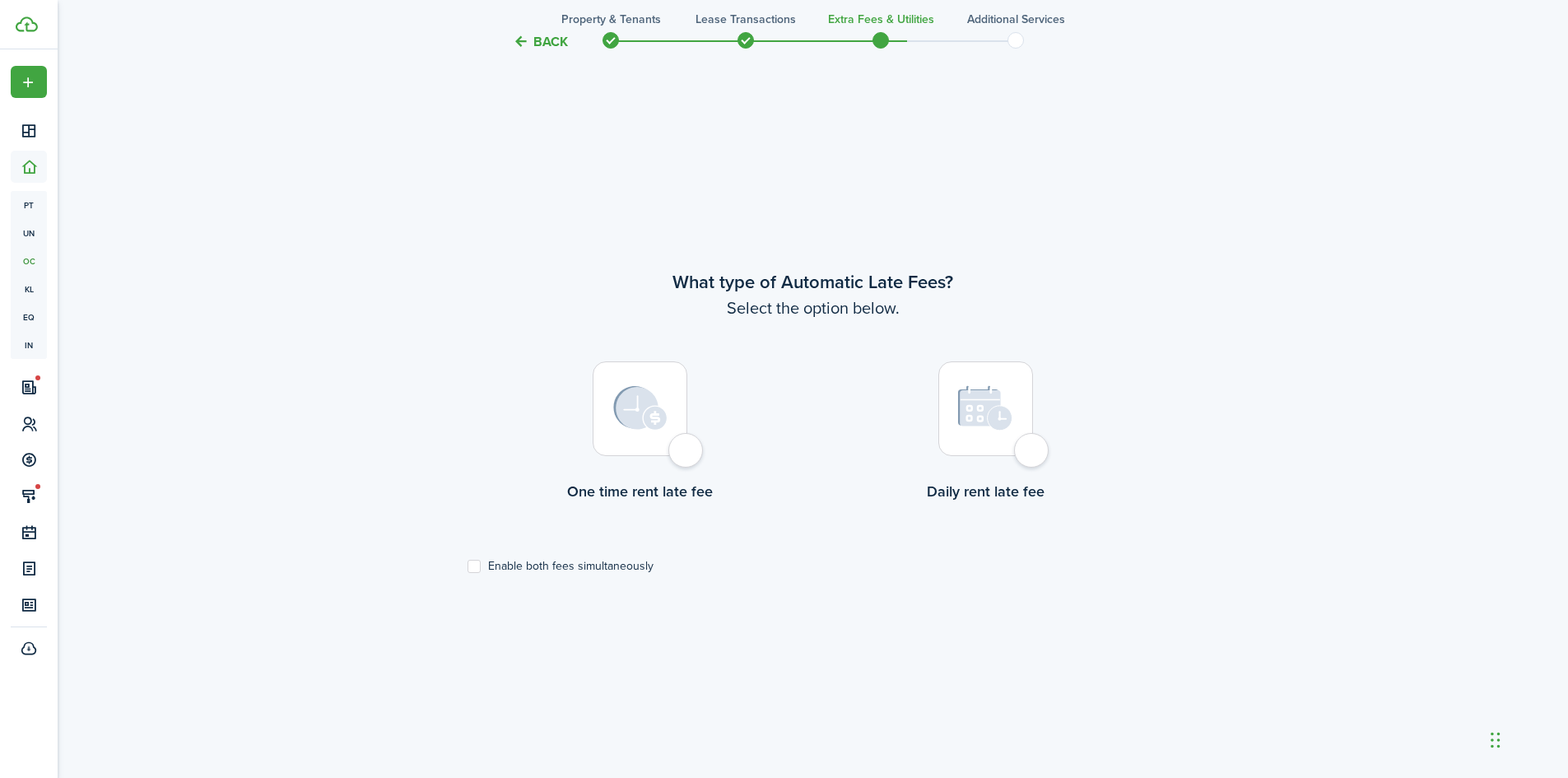
scroll to position [668, 0]
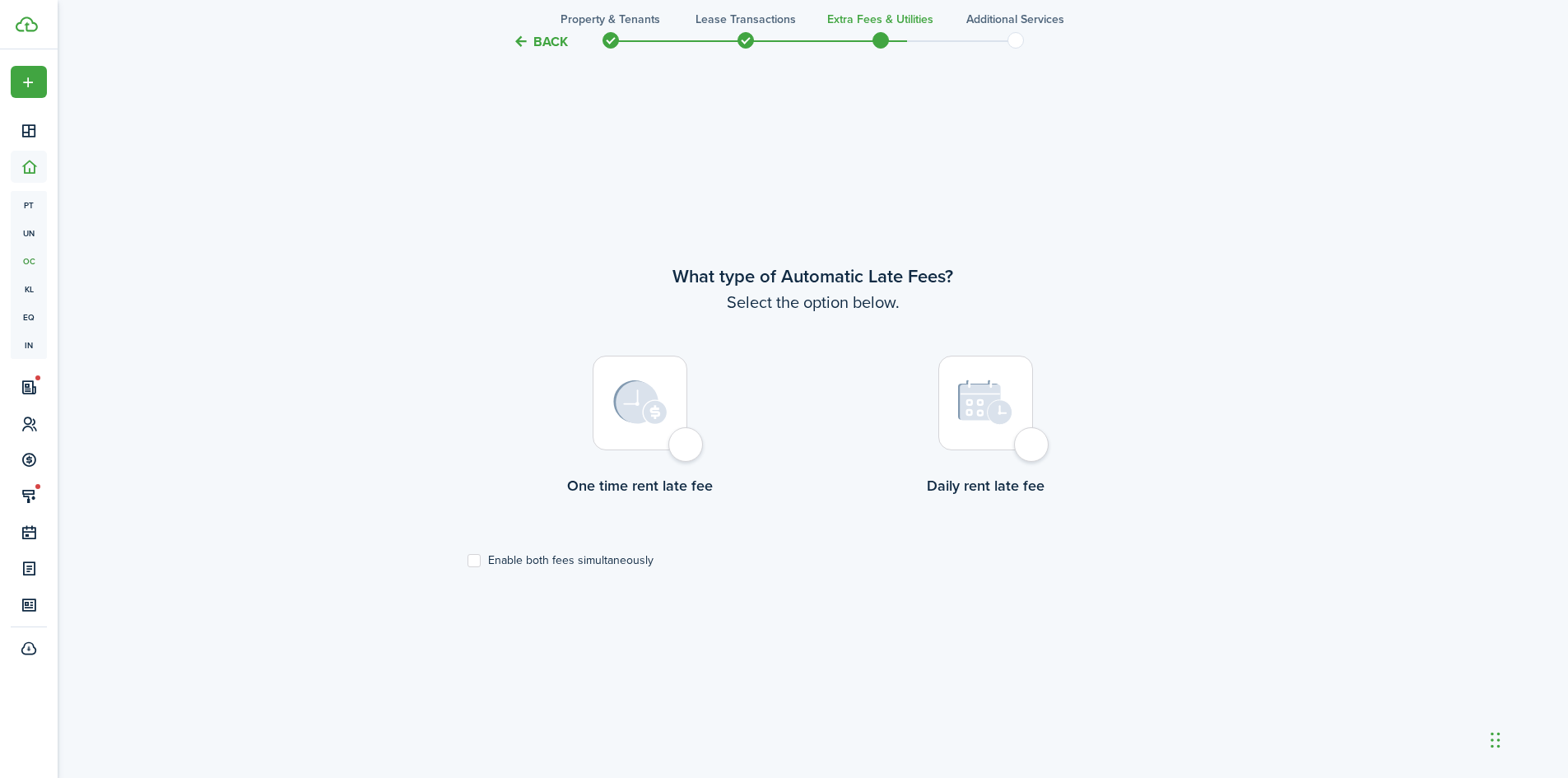
click at [965, 418] on img at bounding box center [985, 402] width 55 height 46
radio input "true"
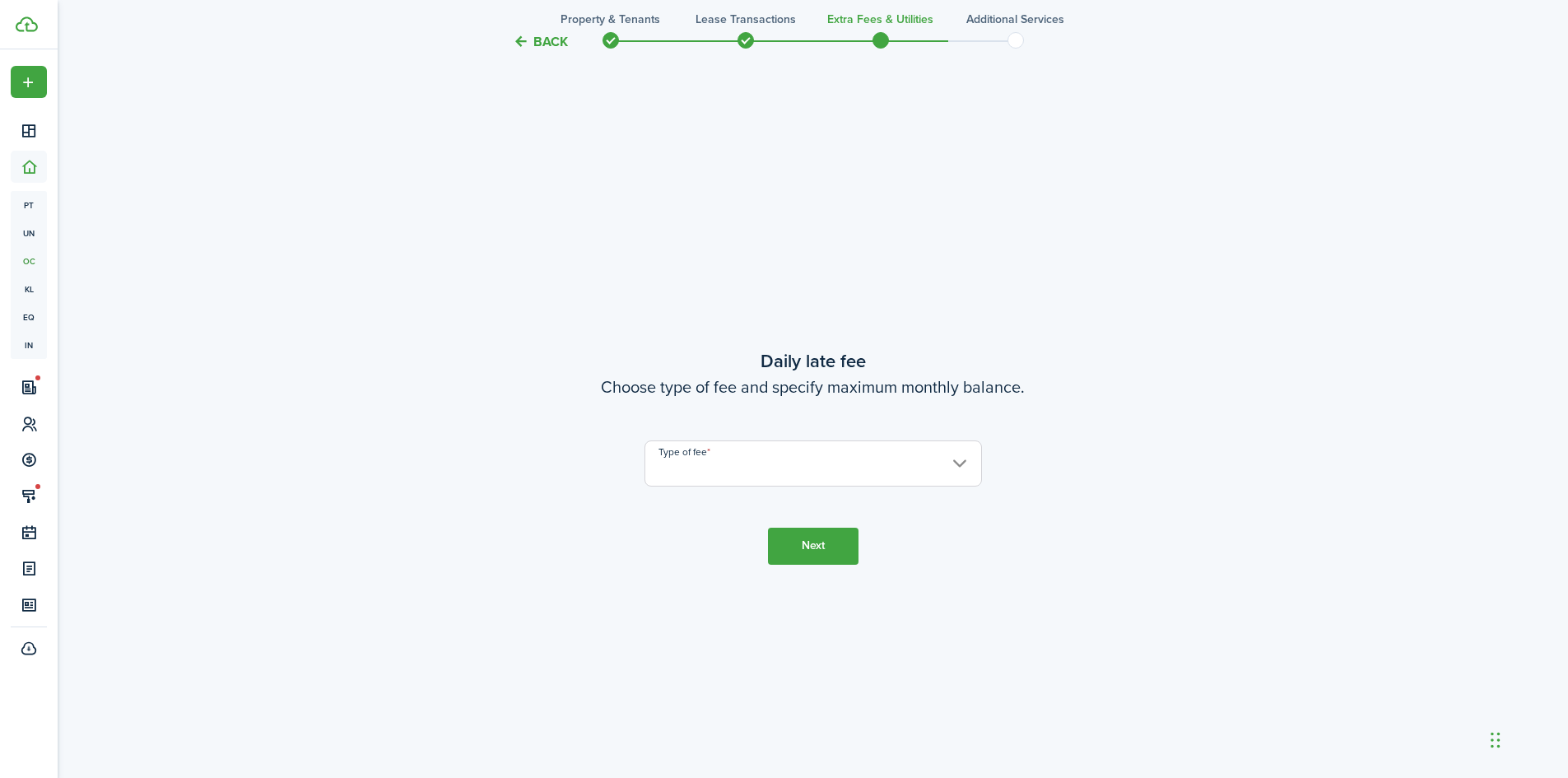
scroll to position [1446, 0]
click at [841, 458] on input "Type of fee" at bounding box center [813, 462] width 338 height 46
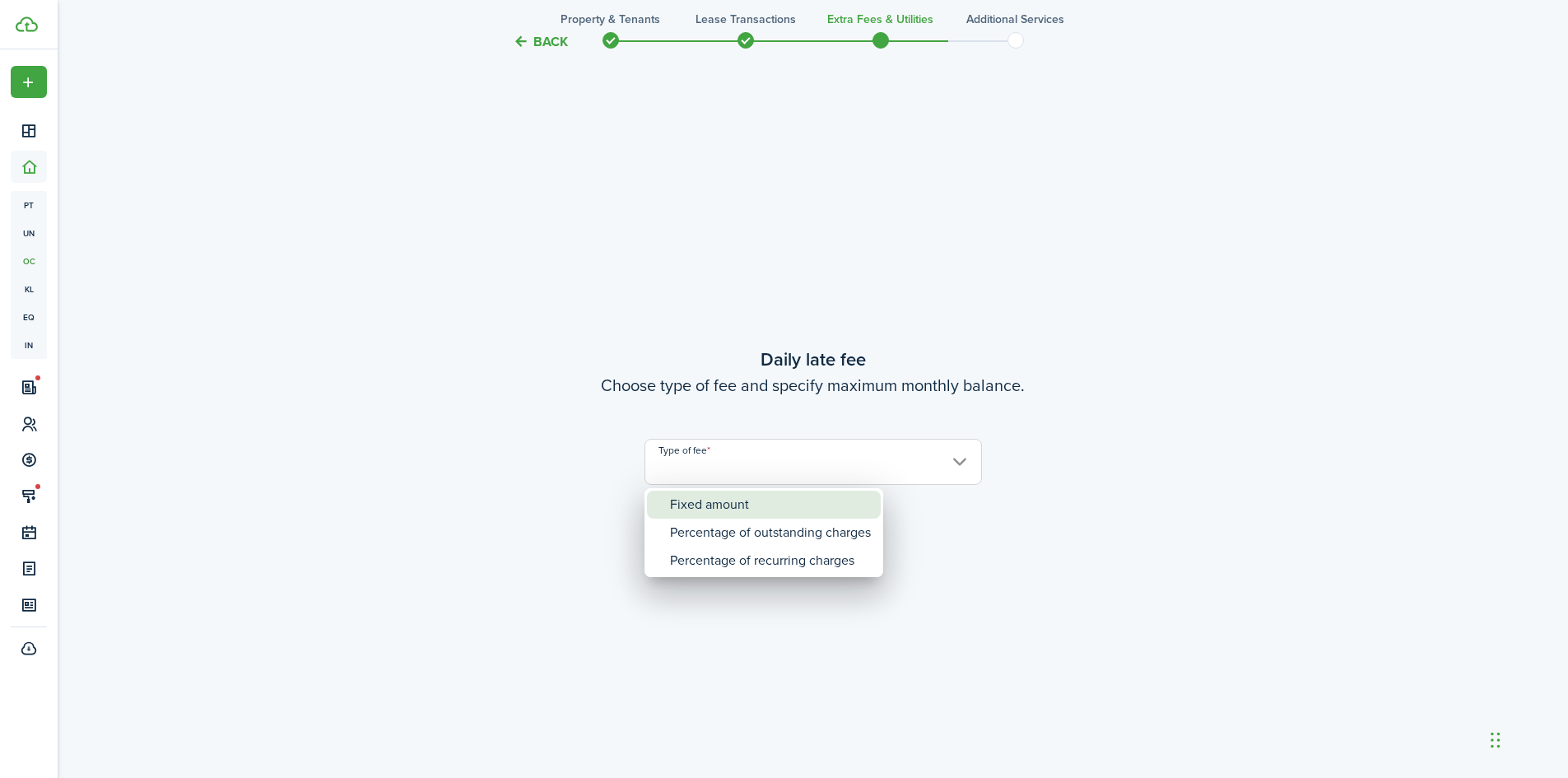
click at [775, 506] on div "Fixed amount" at bounding box center [771, 505] width 201 height 28
type input "Fixed amount"
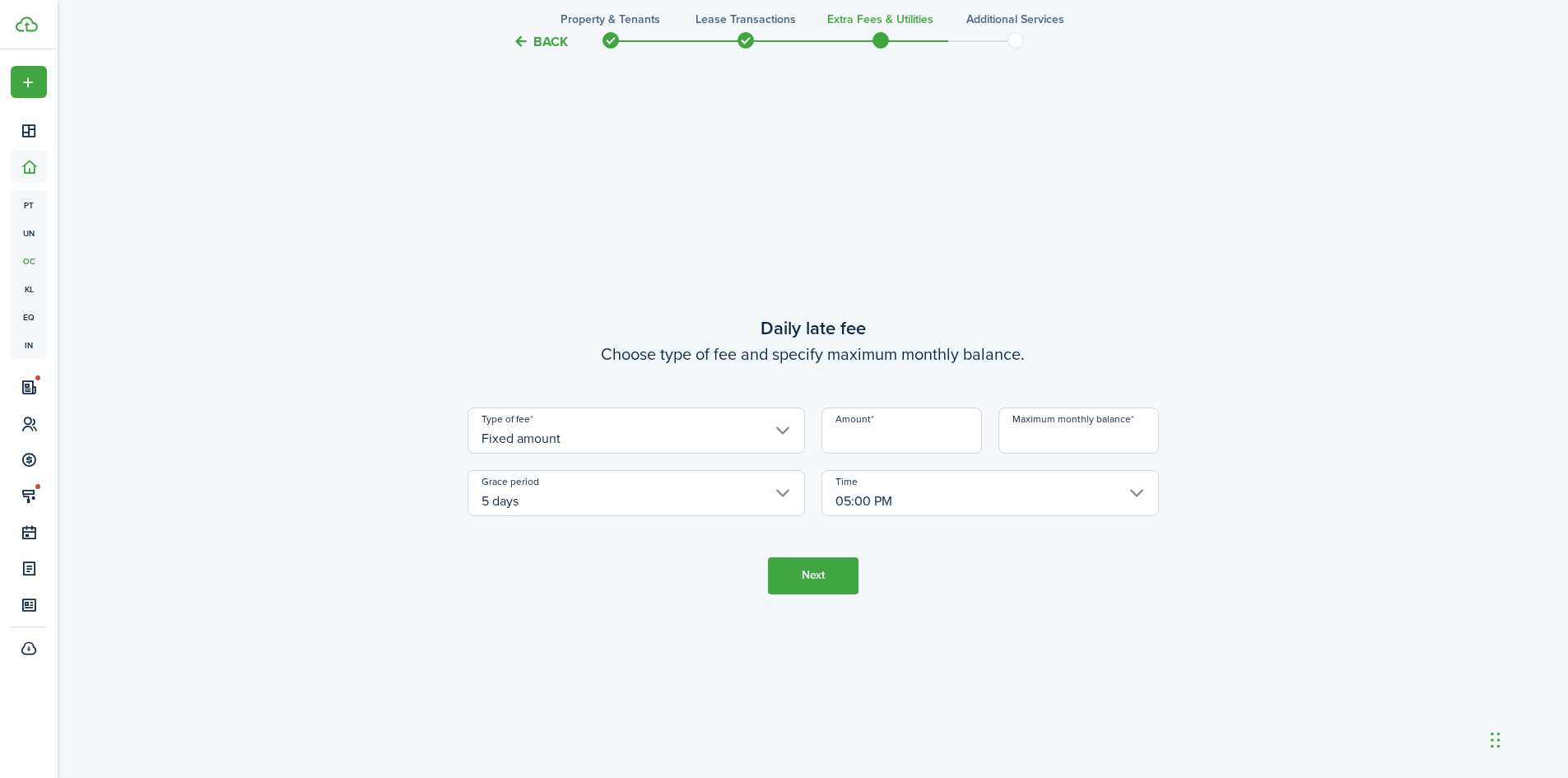
click at [849, 430] on input "Amount" at bounding box center [901, 431] width 160 height 46
type input "$10.00"
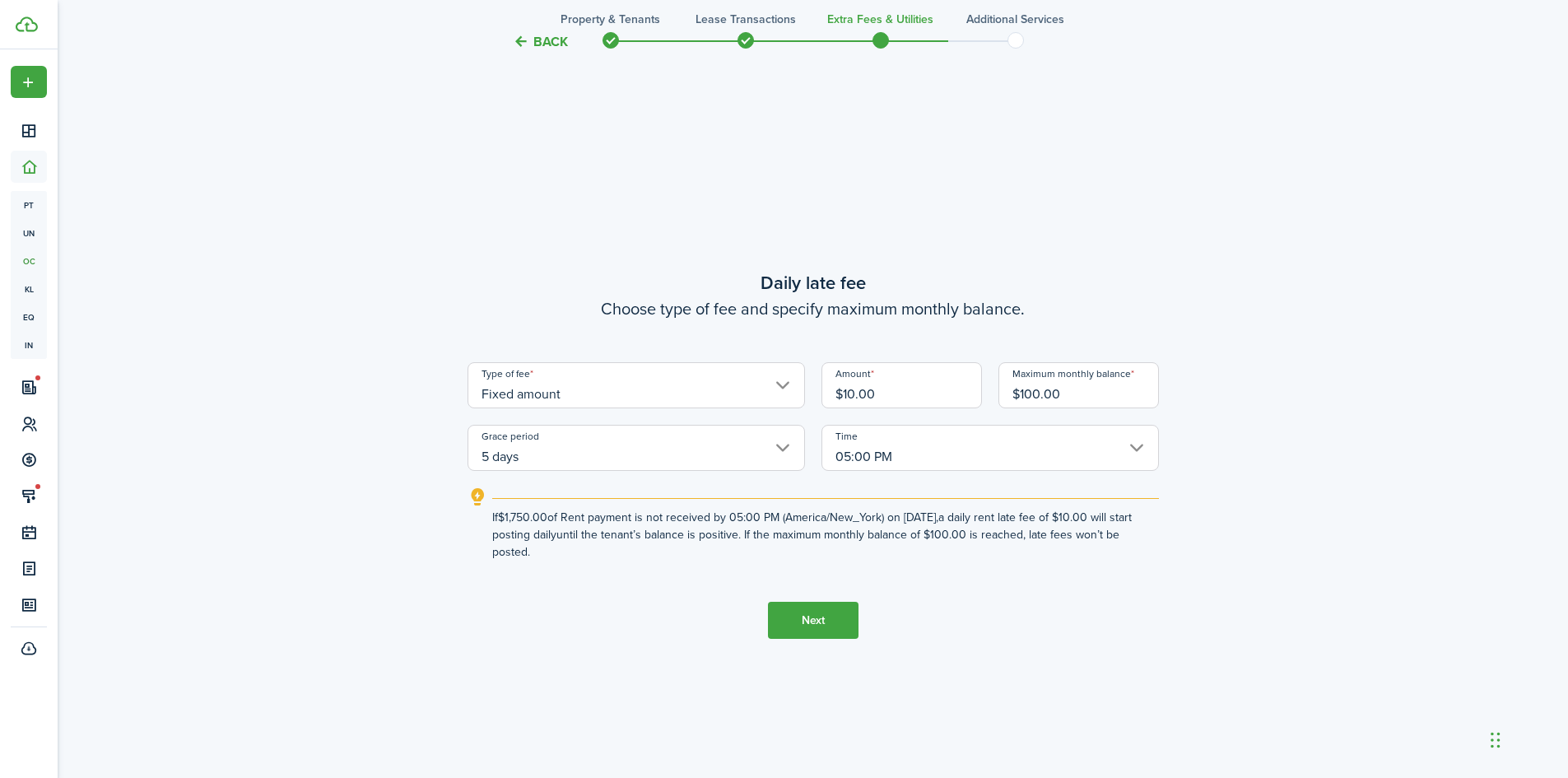
type input "$100.00"
click at [823, 609] on button "Next" at bounding box center [813, 620] width 91 height 37
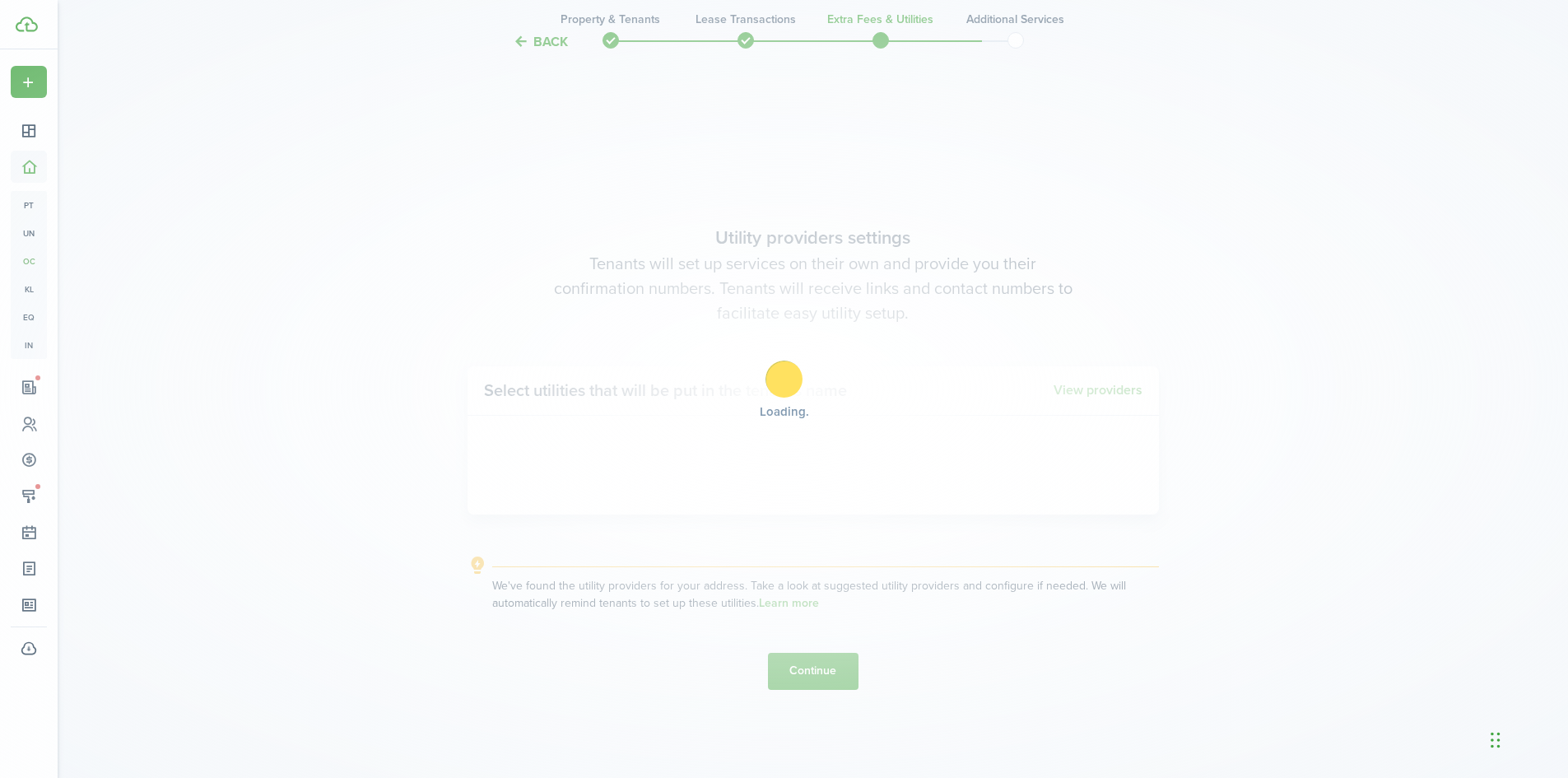
scroll to position [2224, 0]
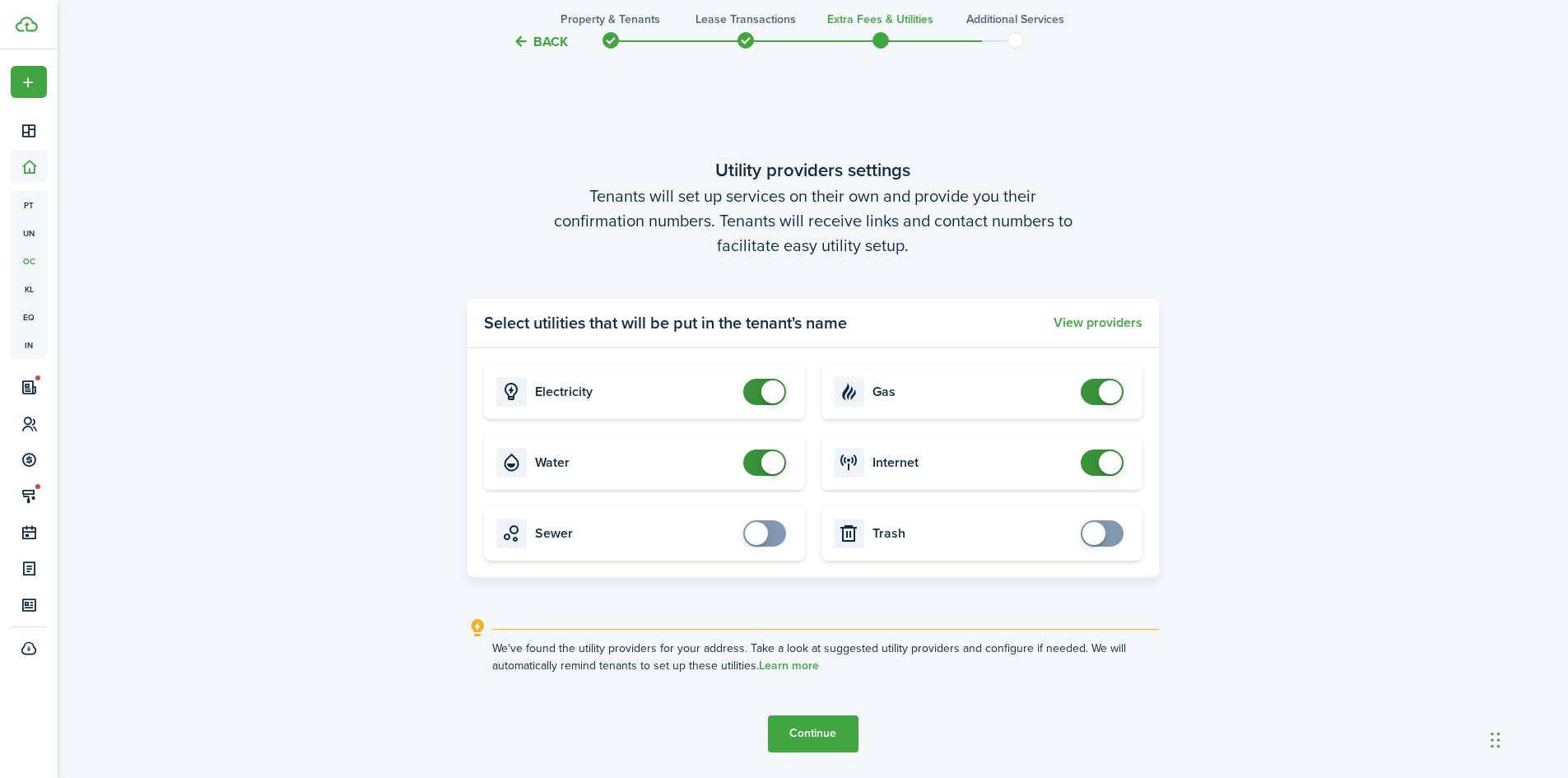
click at [823, 733] on button "Continue" at bounding box center [813, 734] width 91 height 37
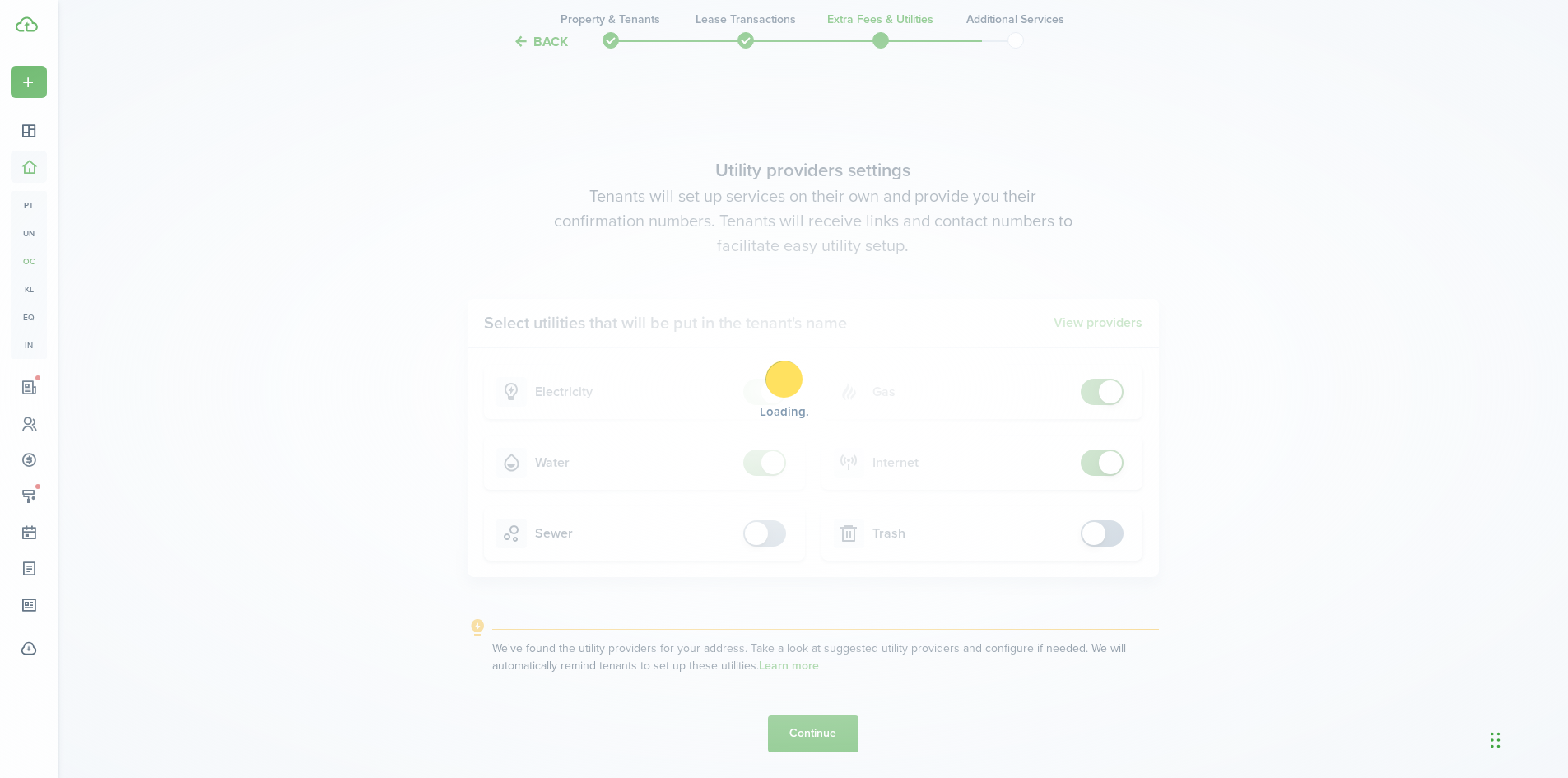
scroll to position [0, 0]
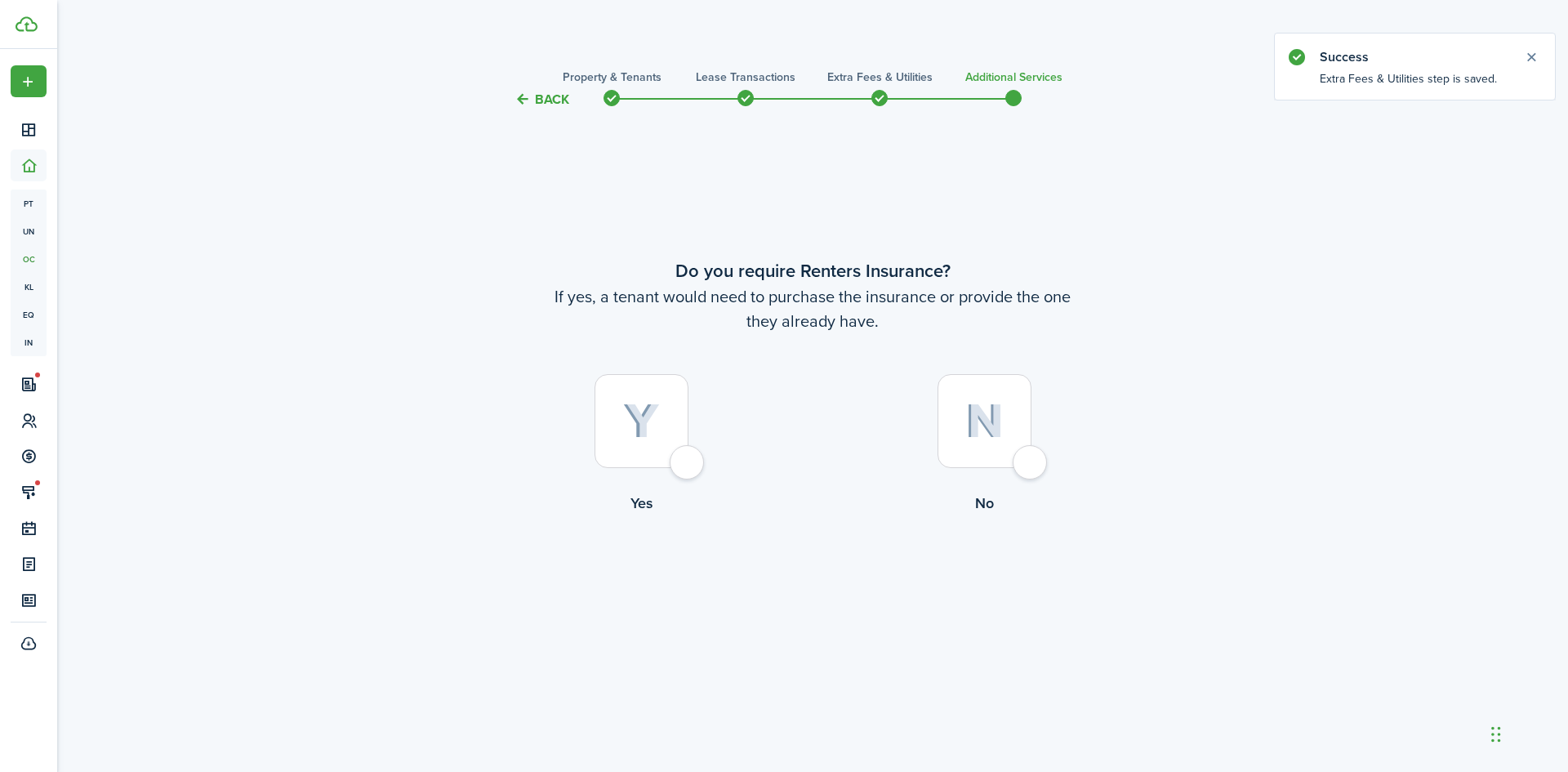
click at [974, 435] on img at bounding box center [985, 421] width 39 height 35
radio input "true"
click at [810, 587] on button "Complete move in" at bounding box center [813, 582] width 120 height 37
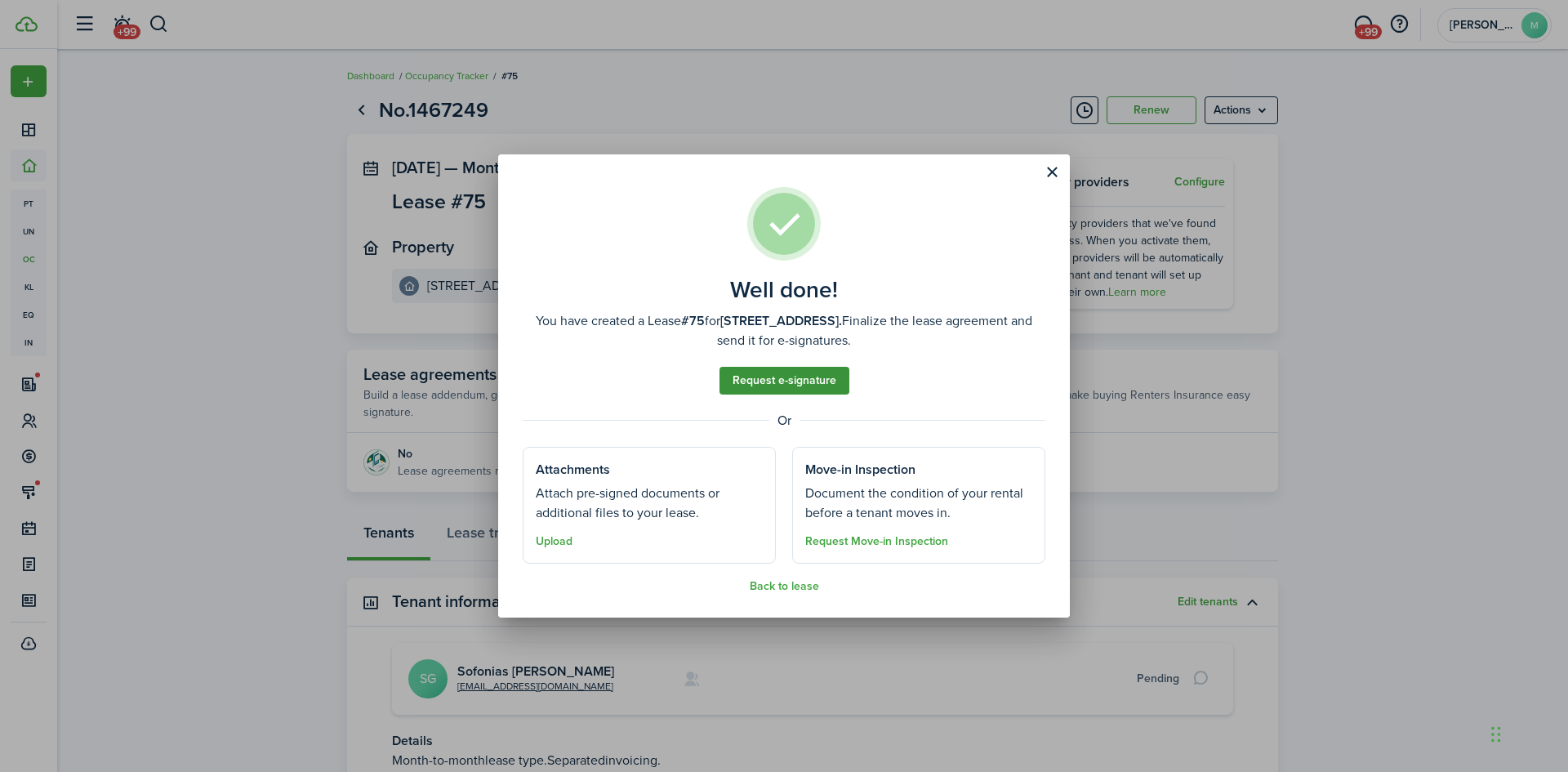
click at [821, 385] on link "Request e-signature" at bounding box center [784, 381] width 130 height 28
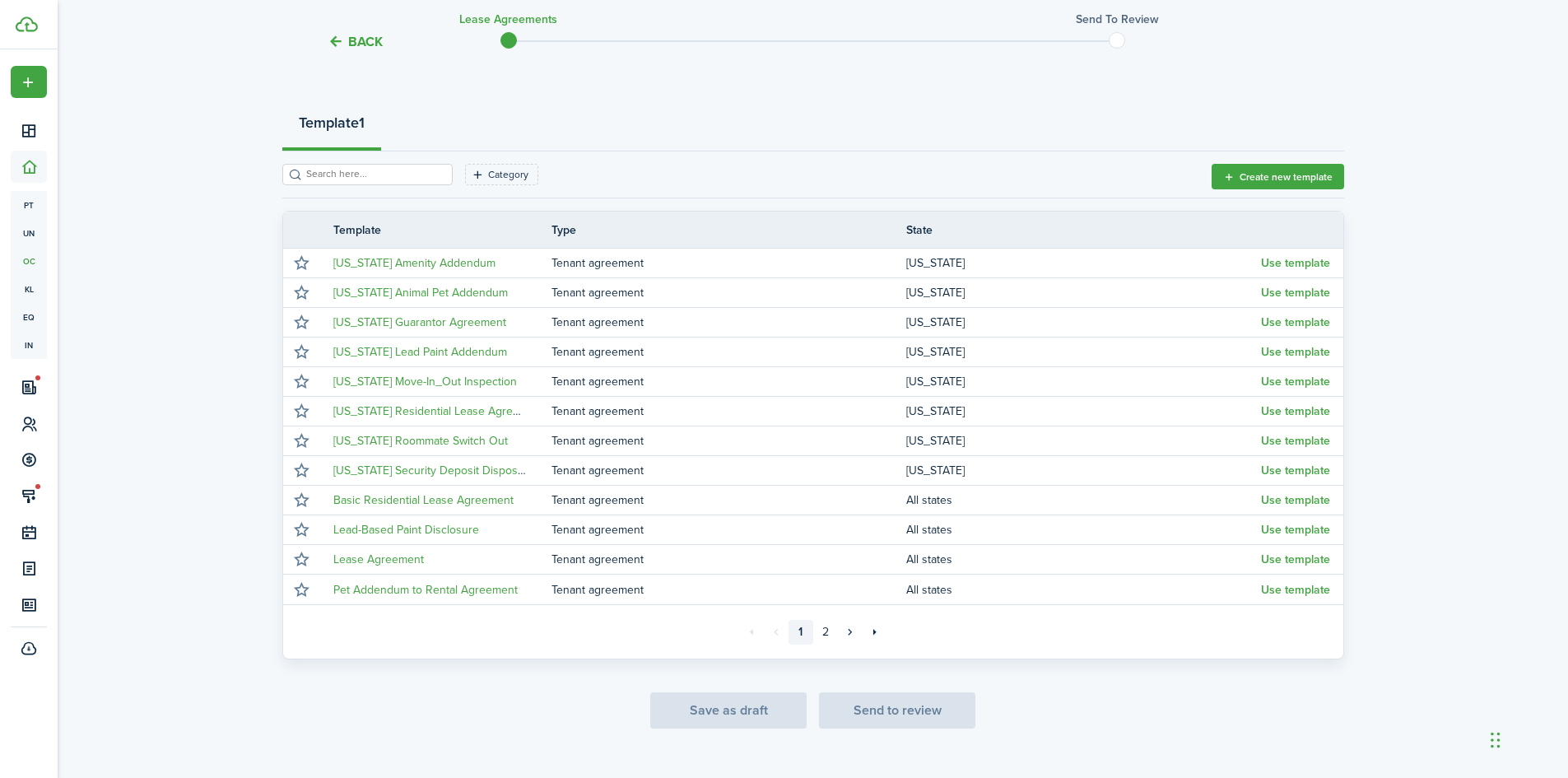
scroll to position [185, 0]
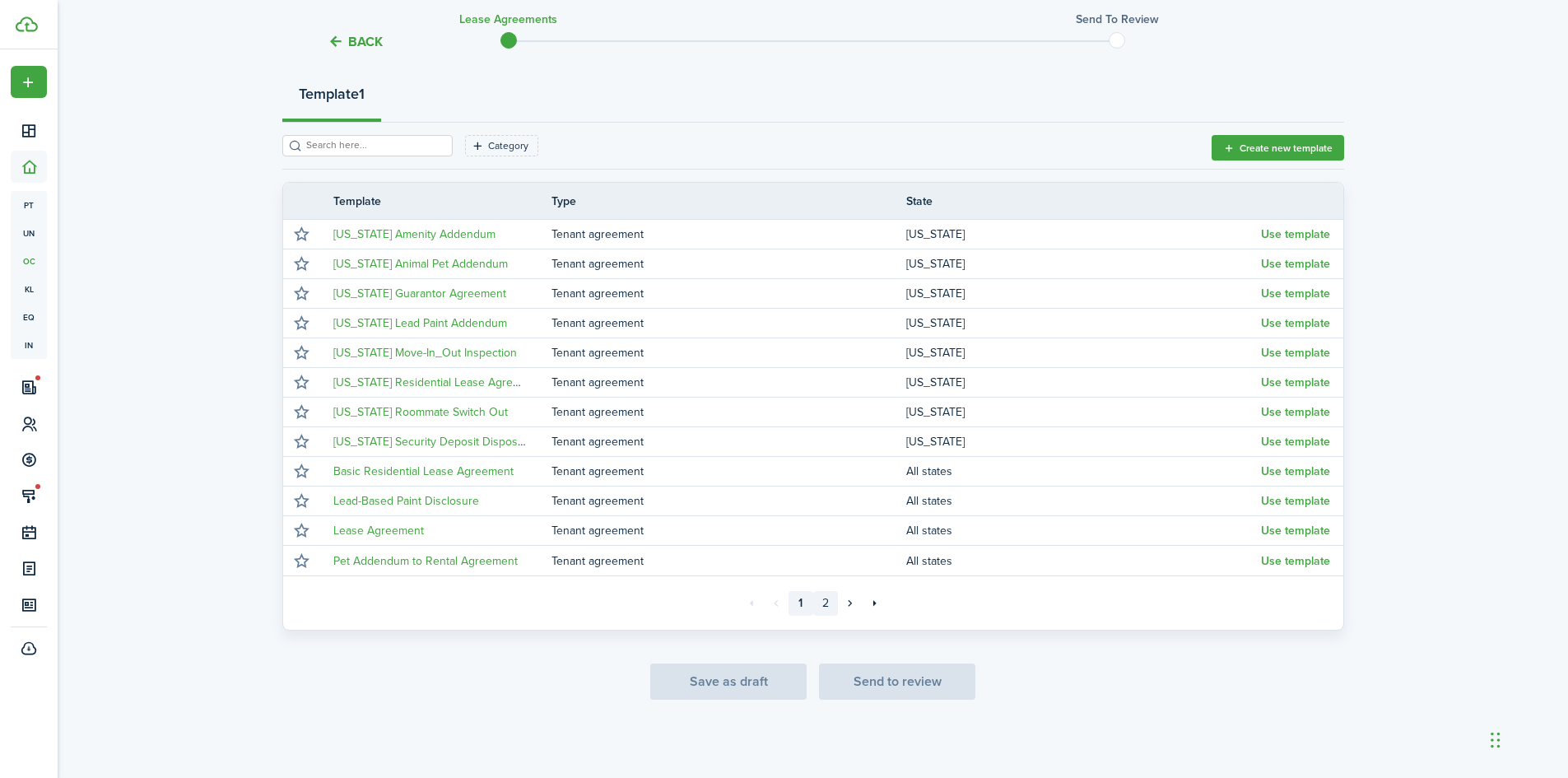
click at [825, 595] on link "2" at bounding box center [825, 604] width 25 height 25
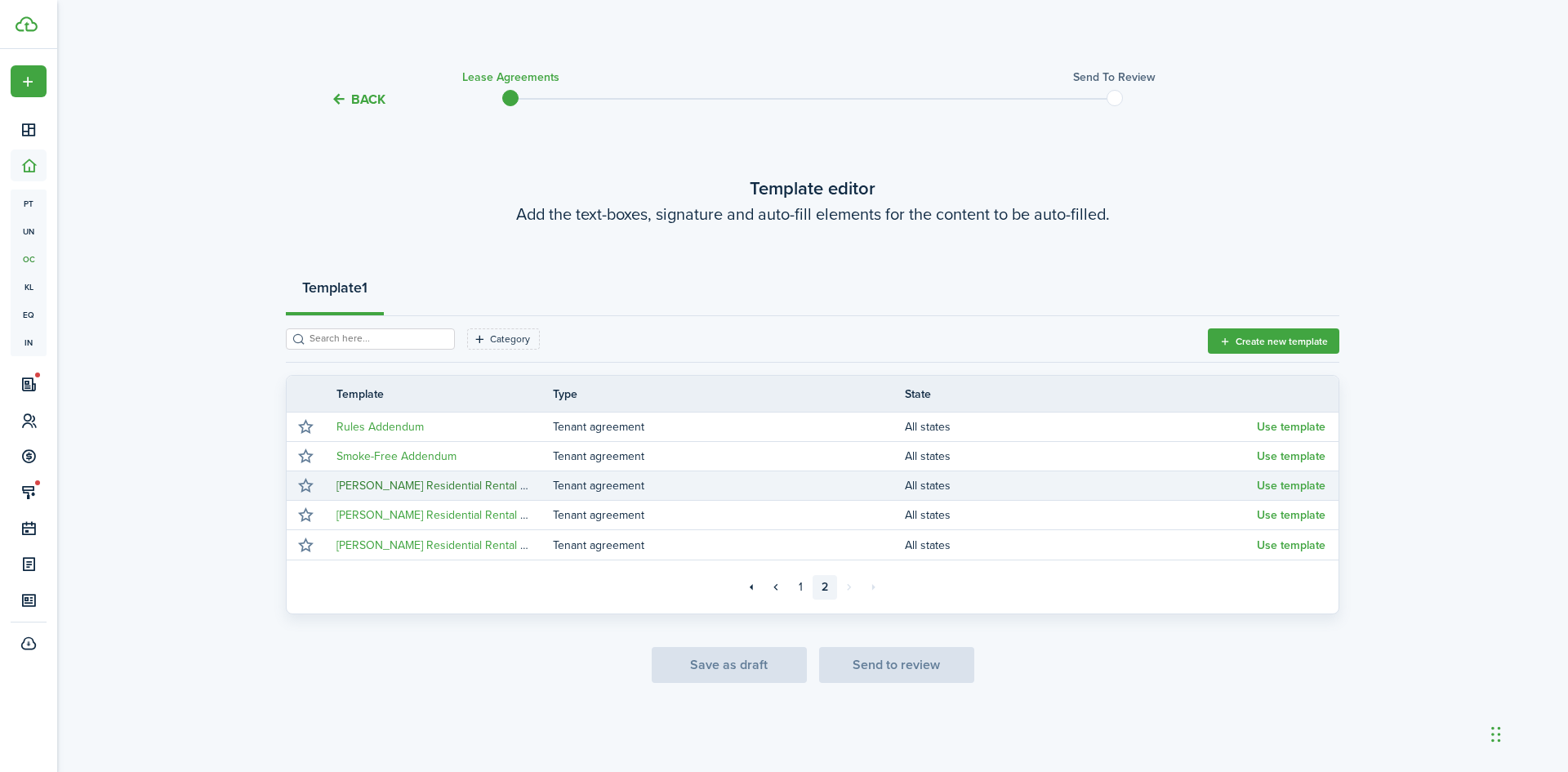
click at [438, 486] on link "[PERSON_NAME] Residential Rental Agreement (landlord pays utilities)" at bounding box center [514, 486] width 355 height 17
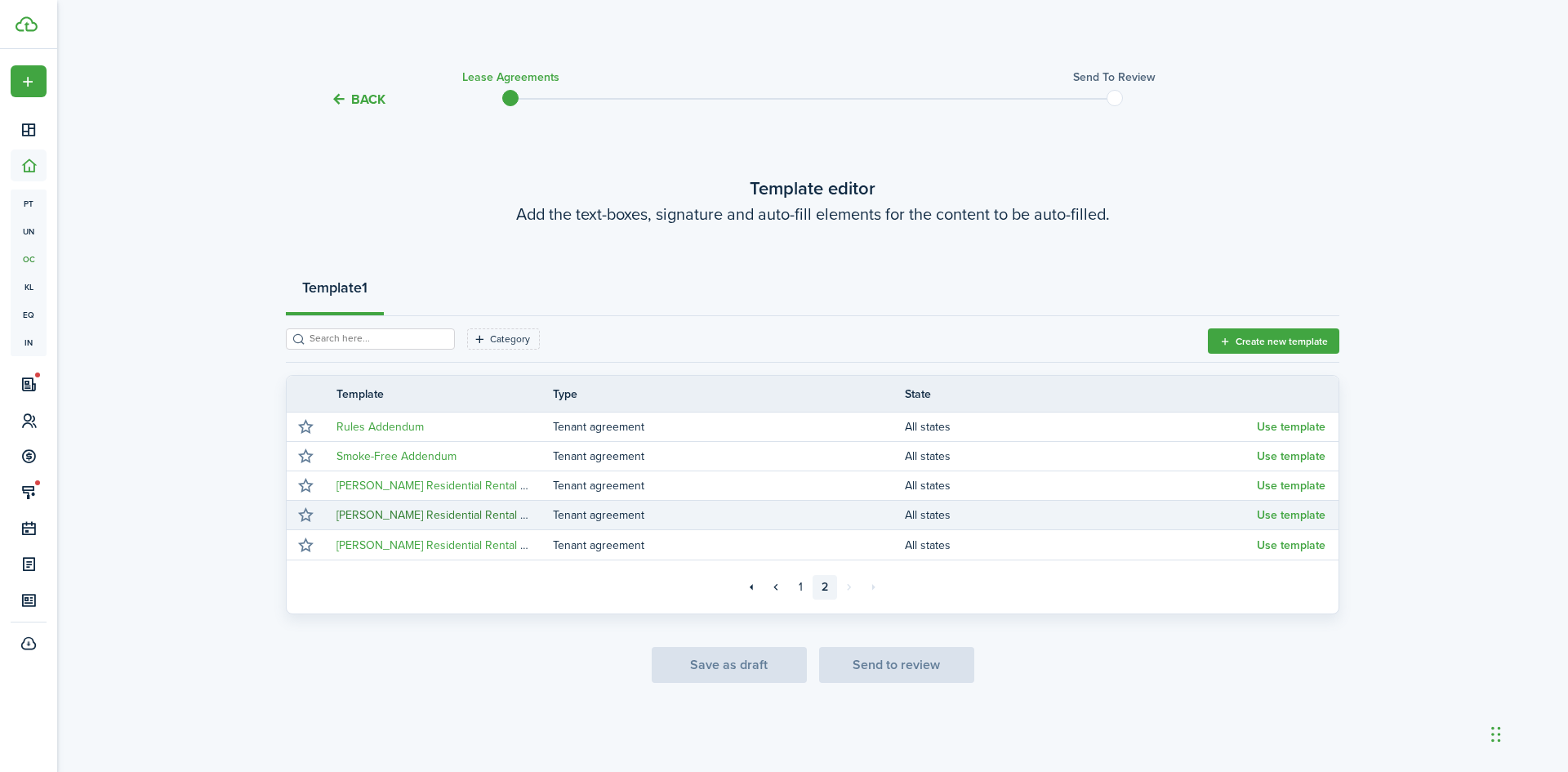
click at [421, 513] on link "[PERSON_NAME] Residential Rental Agreement (tenant pays utilities)" at bounding box center [509, 515] width 345 height 17
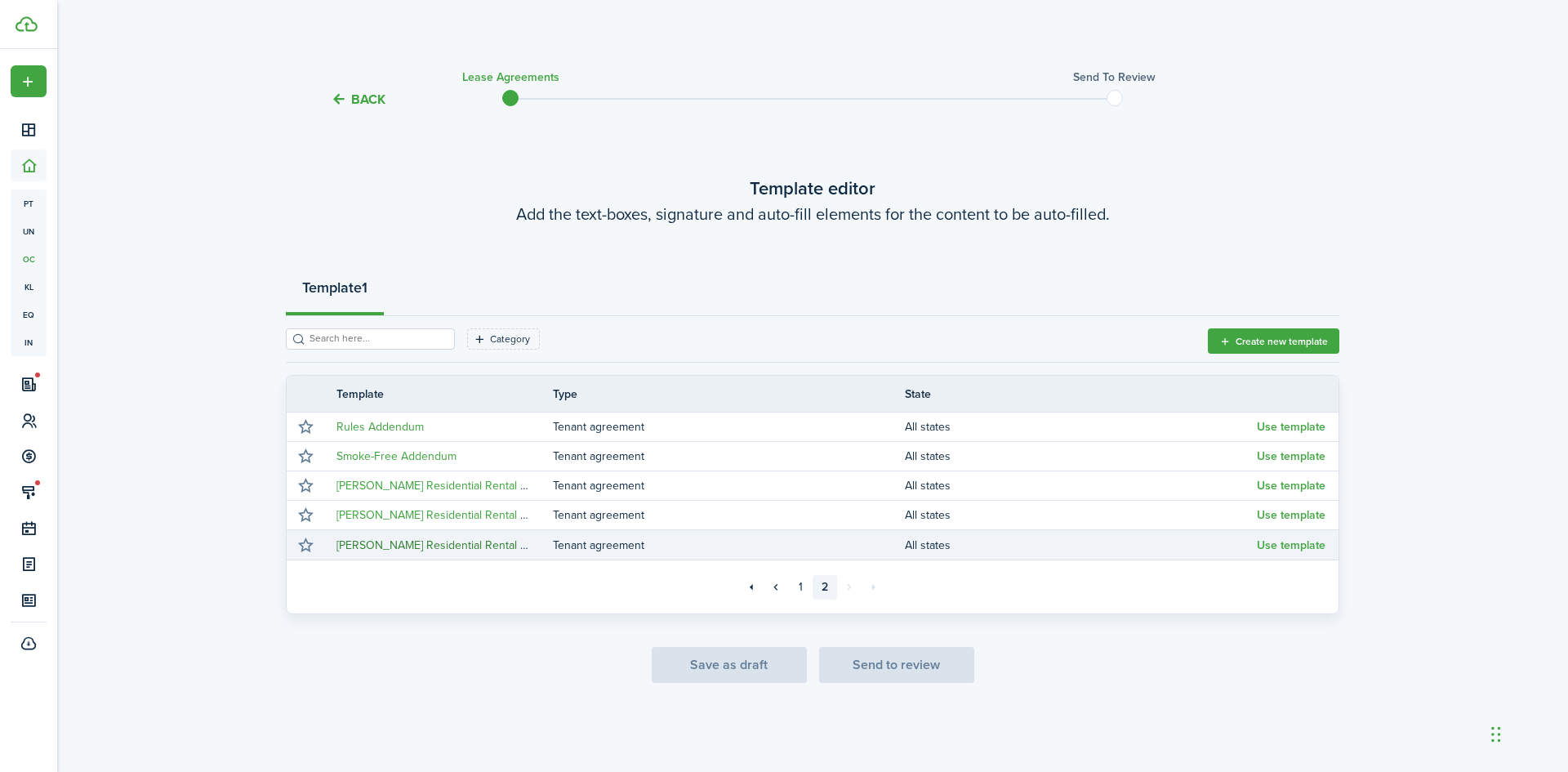
click at [440, 545] on link "[PERSON_NAME] Residential Rental Agreement Pet Addendum" at bounding box center [496, 546] width 319 height 17
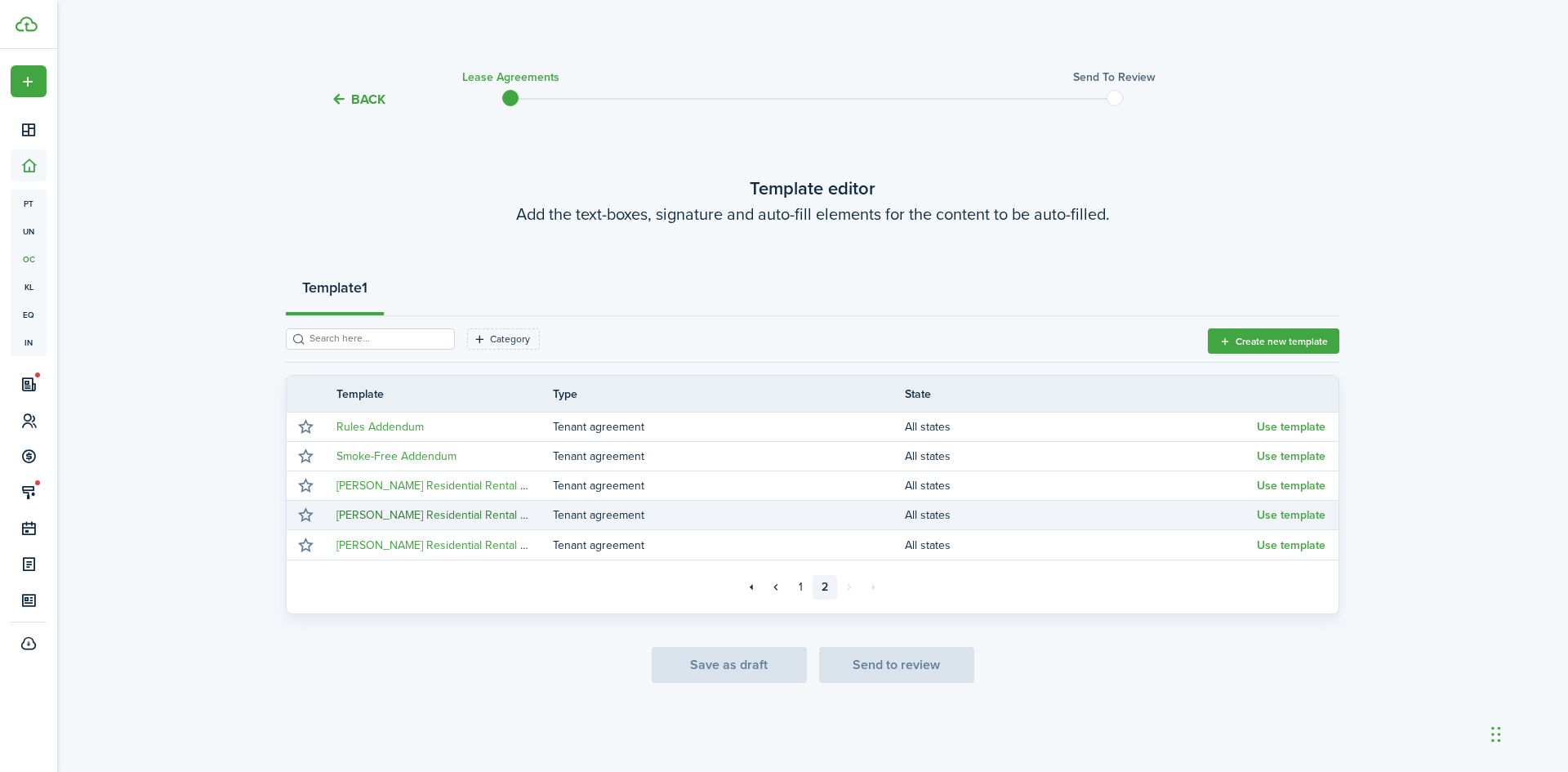
click at [497, 521] on link "[PERSON_NAME] Residential Rental Agreement (tenant pays utilities)" at bounding box center [509, 515] width 345 height 17
click at [1268, 517] on button "Use template" at bounding box center [1291, 515] width 69 height 13
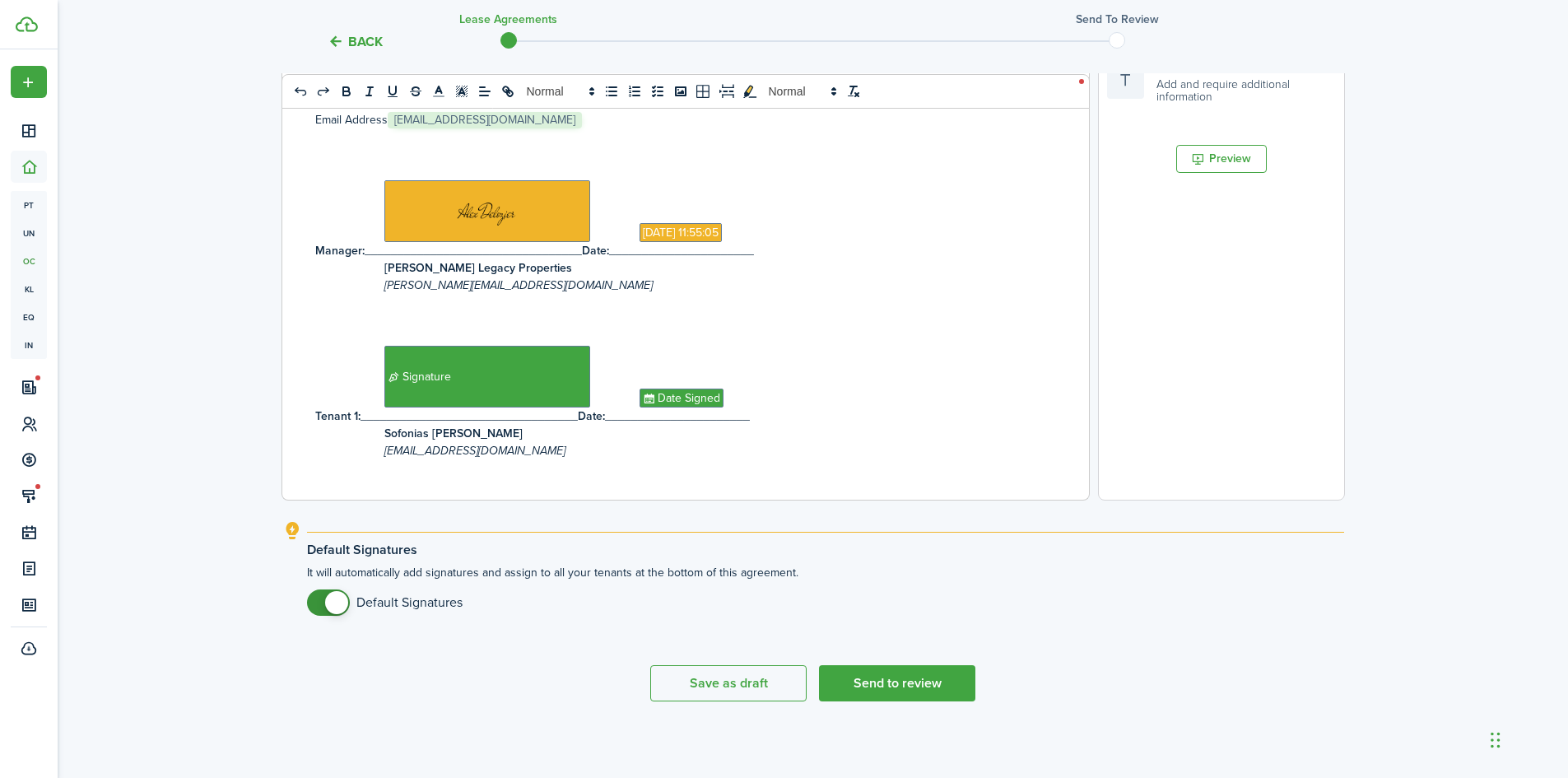
scroll to position [502, 0]
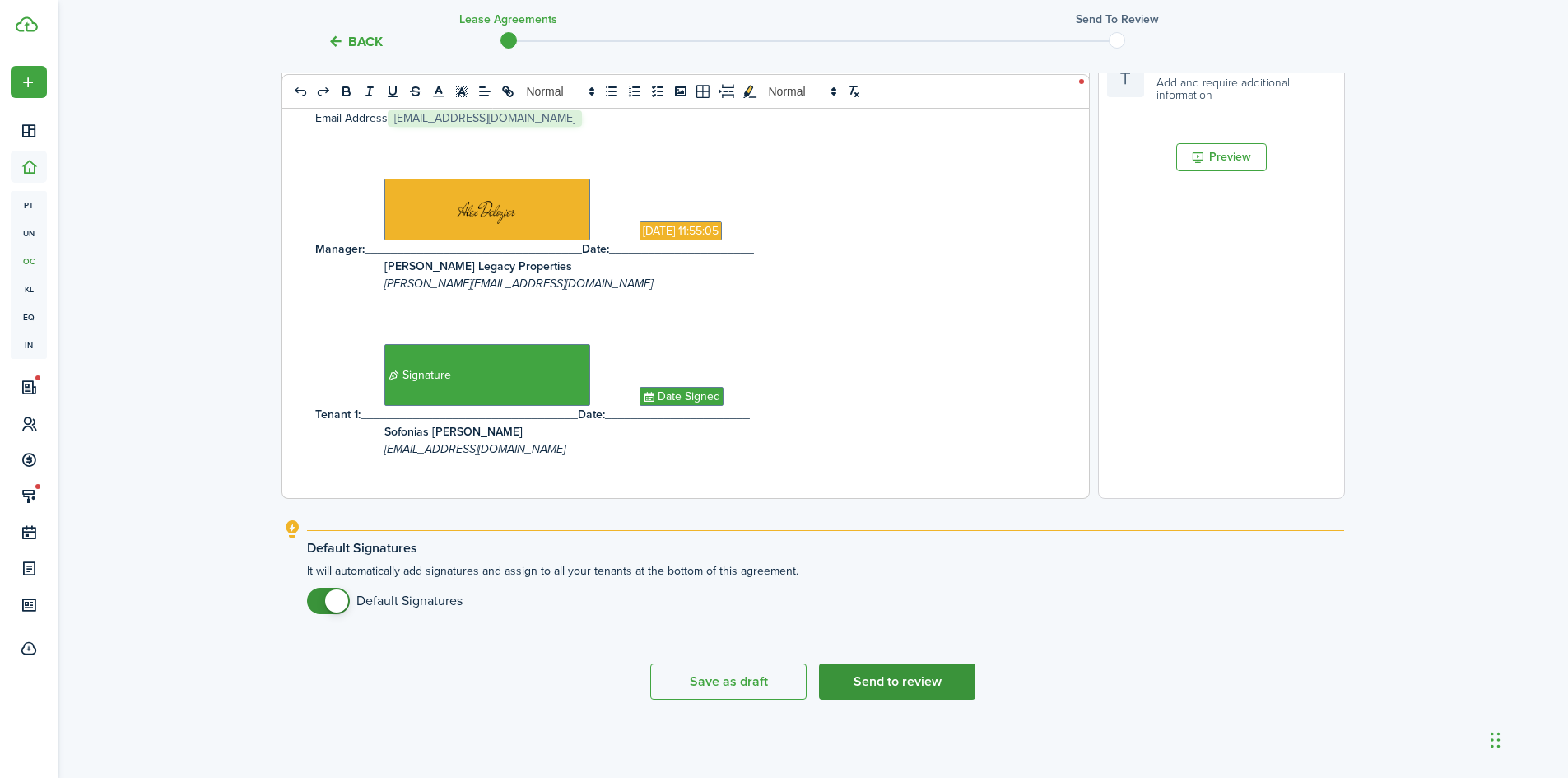
click at [940, 680] on button "Send to review" at bounding box center [897, 682] width 157 height 36
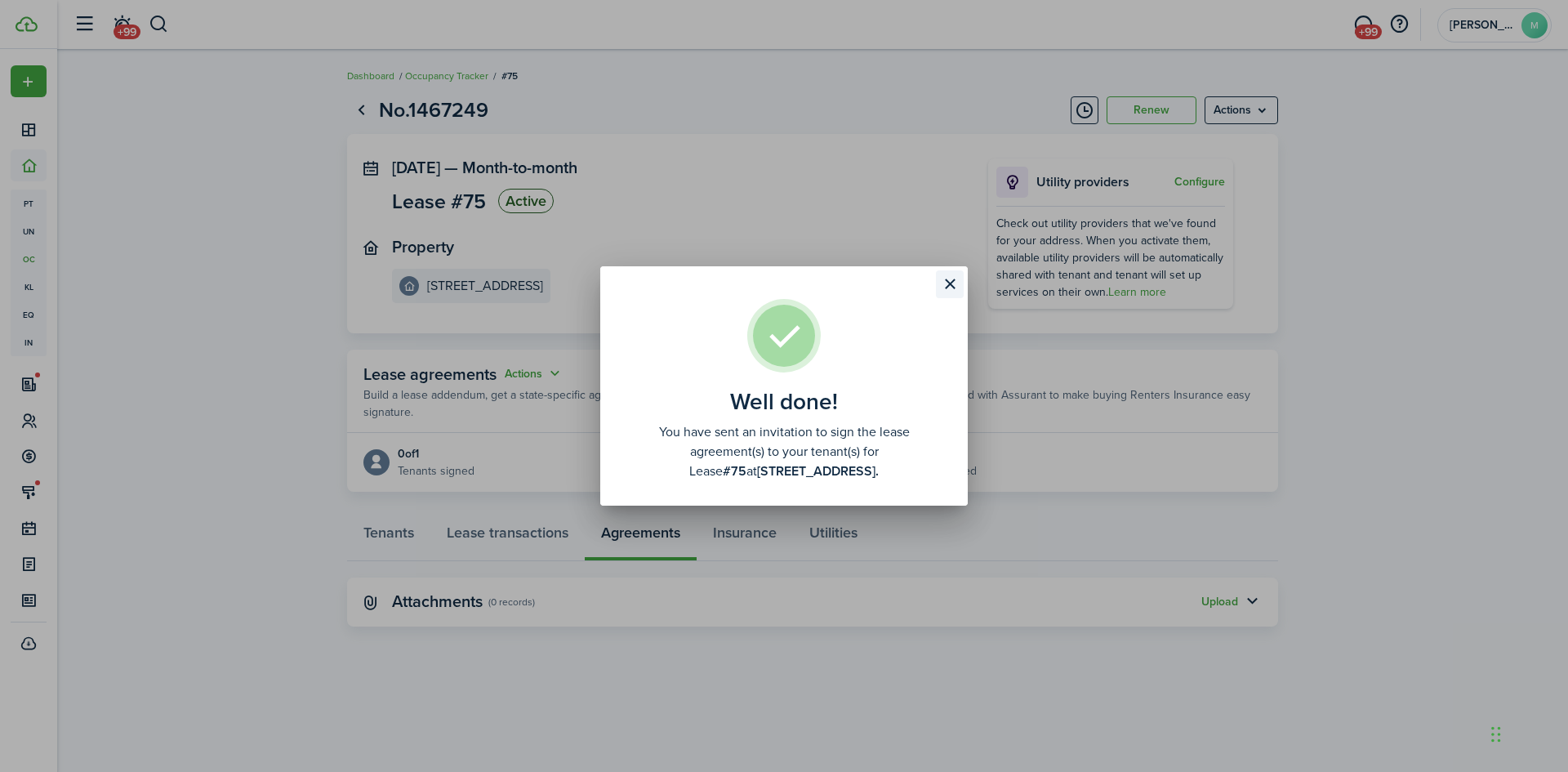
click at [952, 290] on button "Close modal" at bounding box center [949, 285] width 27 height 28
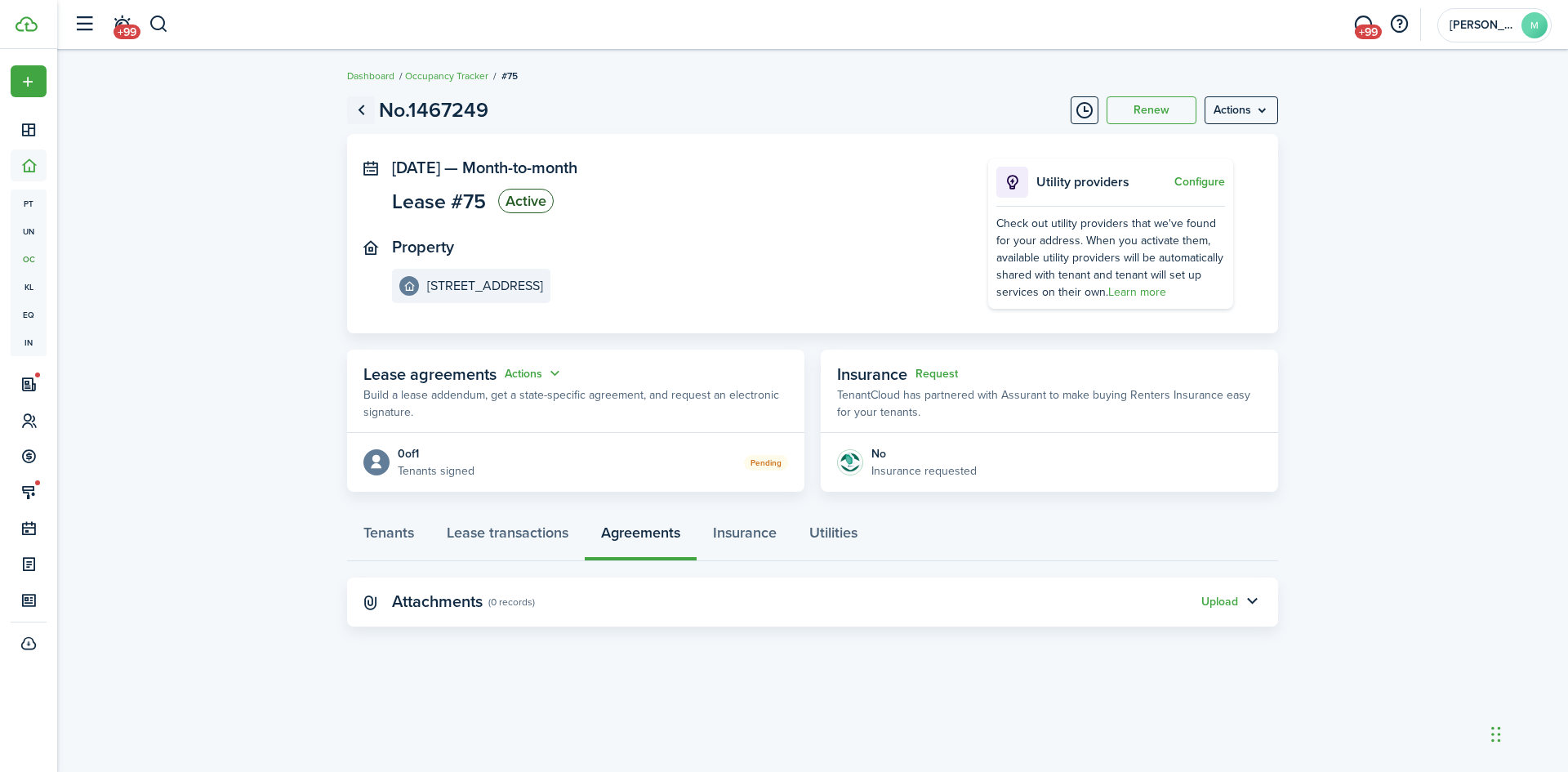
click at [357, 117] on link "Go back" at bounding box center [361, 110] width 27 height 28
